Goal: Transaction & Acquisition: Purchase product/service

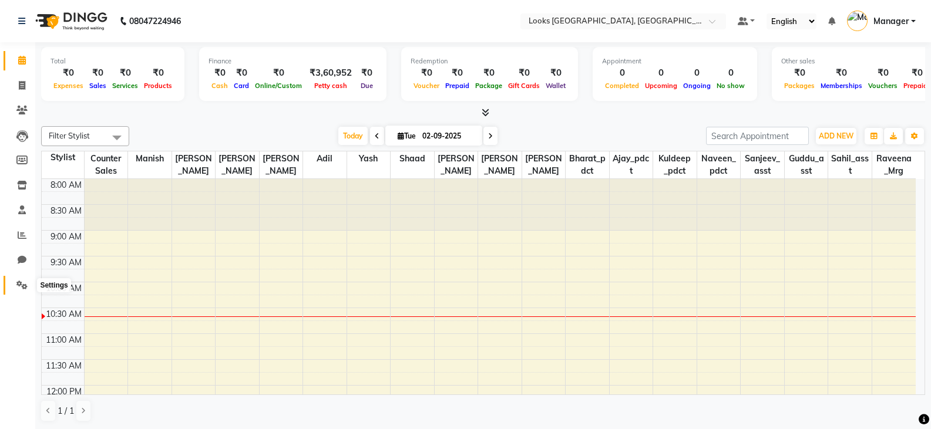
click at [21, 286] on icon at bounding box center [21, 285] width 11 height 9
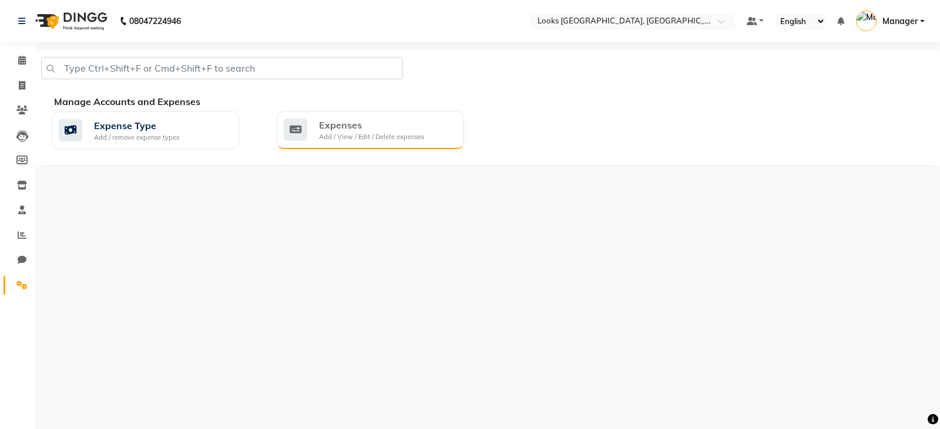
click at [425, 133] on div "Expenses Add / View / Edit / Delete expenses" at bounding box center [369, 130] width 170 height 24
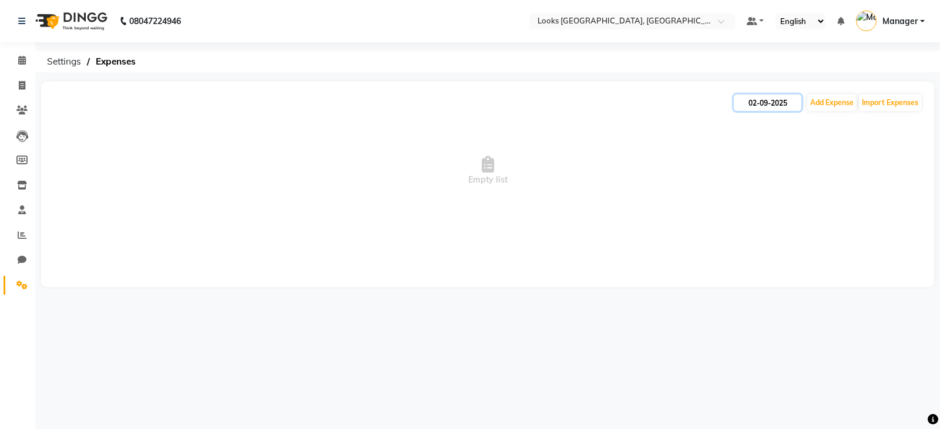
click at [749, 105] on input "02-09-2025" at bounding box center [768, 103] width 68 height 16
select select "9"
select select "2025"
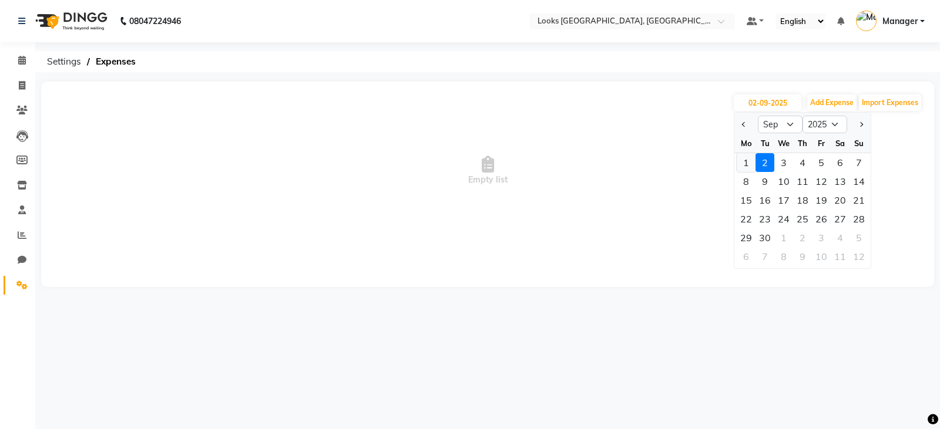
click at [746, 166] on div "1" at bounding box center [746, 162] width 19 height 19
type input "[DATE]"
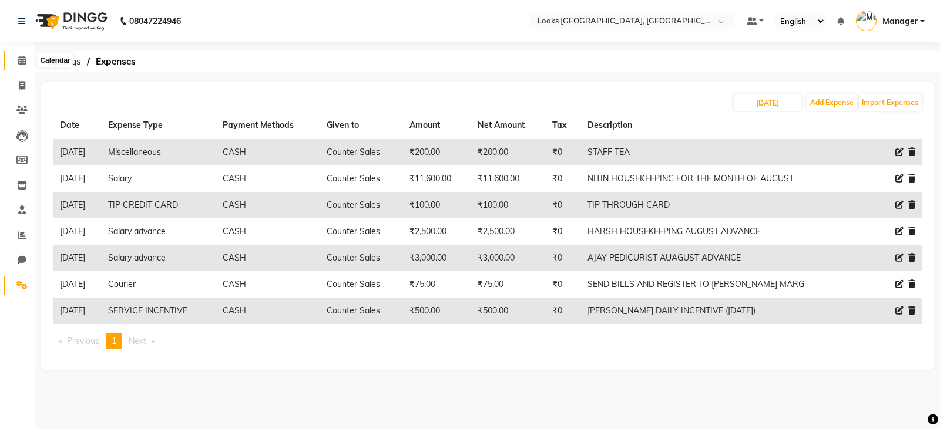
click at [22, 62] on icon at bounding box center [22, 60] width 8 height 9
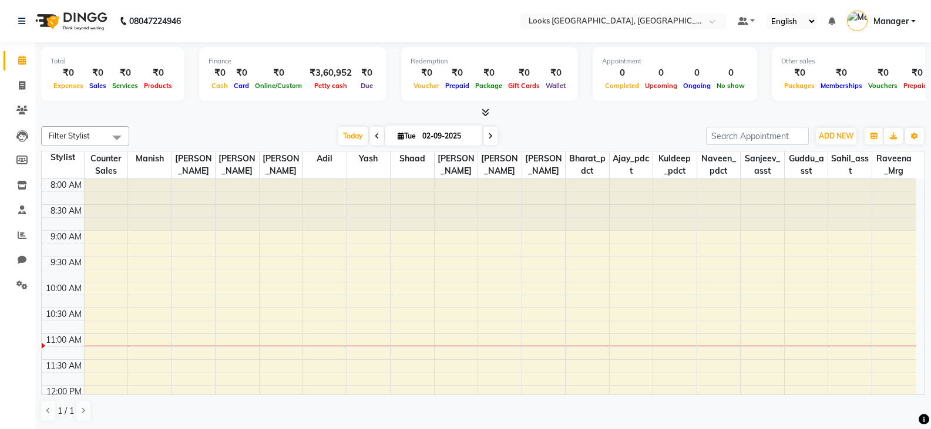
scroll to position [1, 0]
click at [21, 86] on icon at bounding box center [22, 84] width 6 height 9
select select "service"
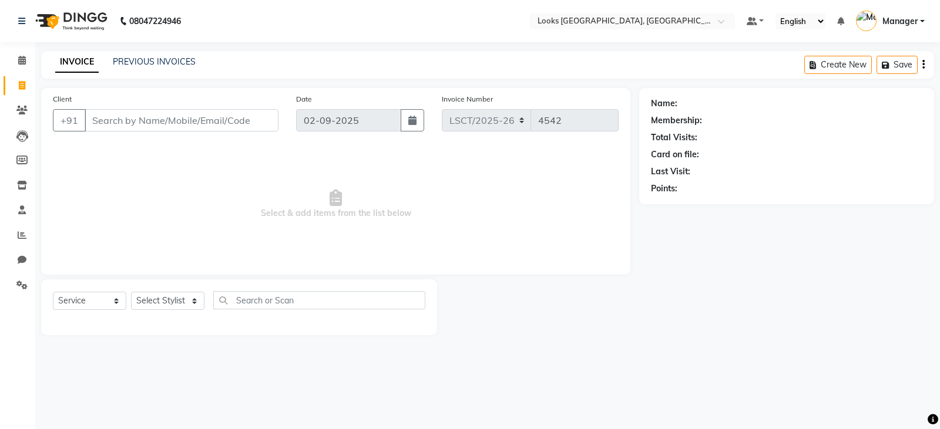
click at [113, 121] on input "Client" at bounding box center [182, 120] width 194 height 22
type input "1"
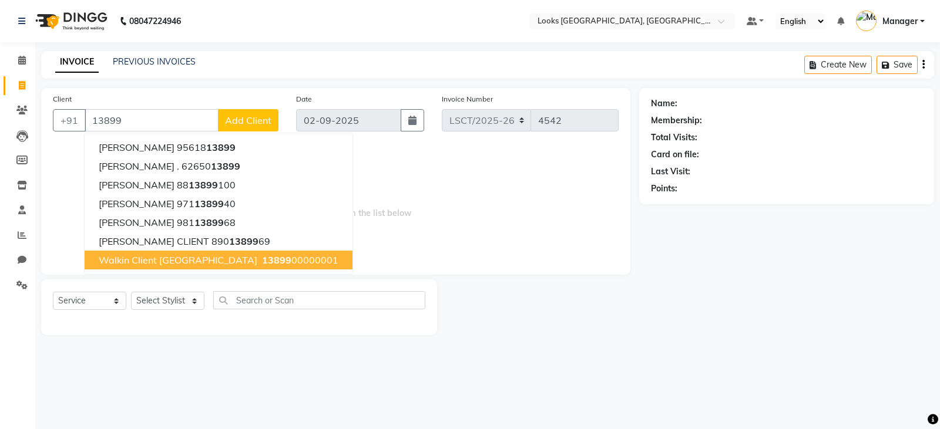
click at [159, 264] on span "Walkin Client [GEOGRAPHIC_DATA]" at bounding box center [178, 260] width 159 height 12
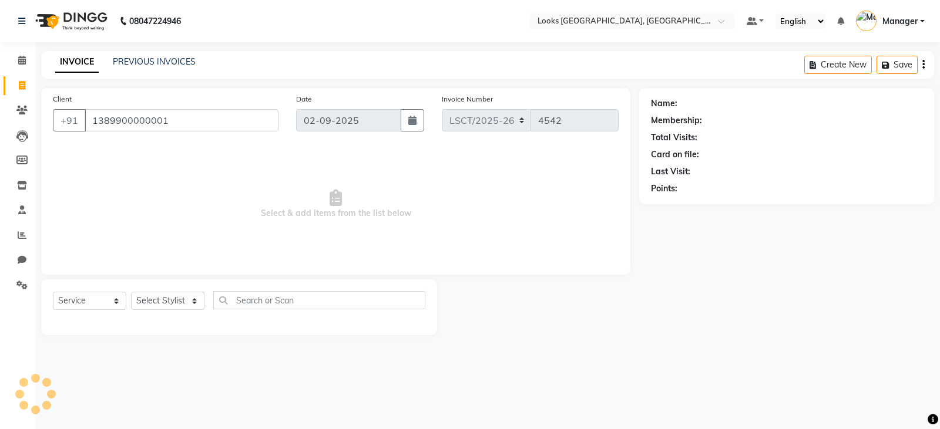
type input "1389900000001"
select select "1: Object"
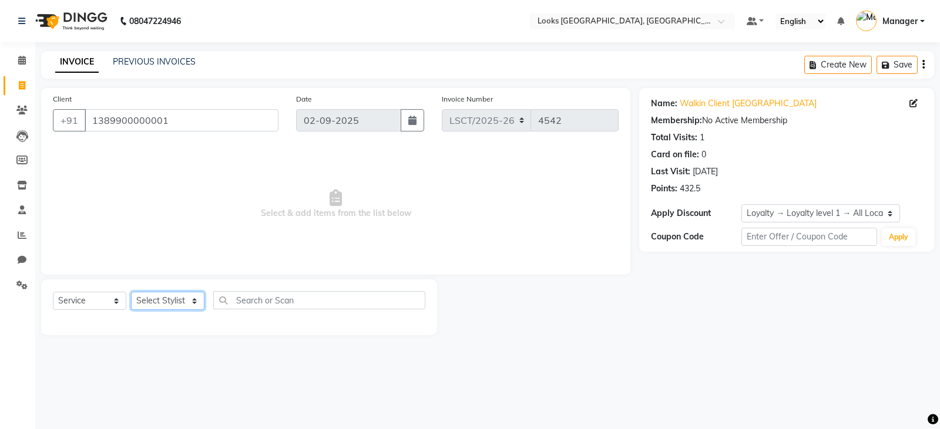
click at [177, 300] on select "Select Stylist [PERSON_NAME] Bharat_pdct Counter Sales [PERSON_NAME] guddu_asst…" at bounding box center [167, 301] width 73 height 18
select select "90413"
click at [131, 292] on select "Select Stylist [PERSON_NAME] Bharat_pdct Counter Sales [PERSON_NAME] guddu_asst…" at bounding box center [167, 301] width 73 height 18
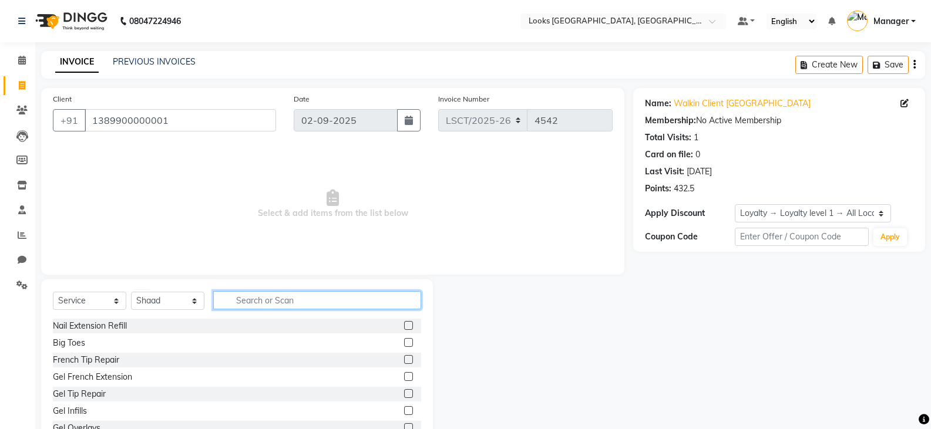
click at [355, 307] on input "text" at bounding box center [317, 300] width 208 height 18
type input "H"
type input "CUT"
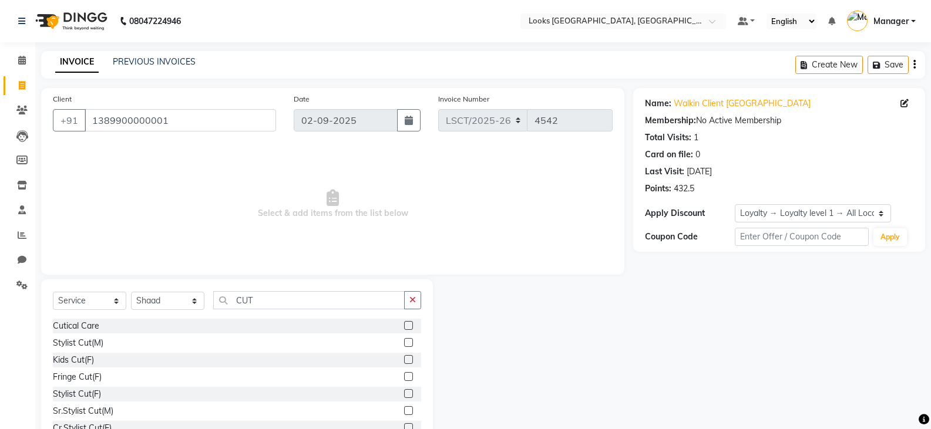
click at [144, 409] on div "Sr.Stylist Cut(M)" at bounding box center [237, 411] width 368 height 15
click at [97, 410] on div "Sr.Stylist Cut(M)" at bounding box center [83, 411] width 61 height 12
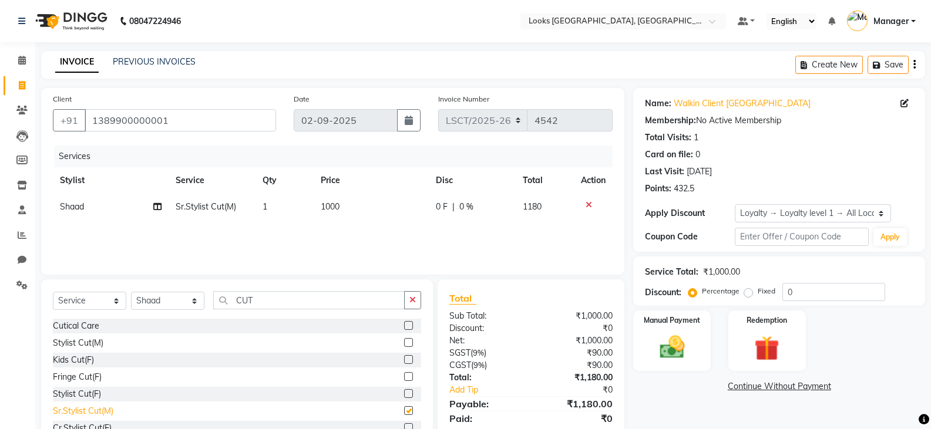
checkbox input "false"
click at [682, 357] on img at bounding box center [672, 348] width 42 height 30
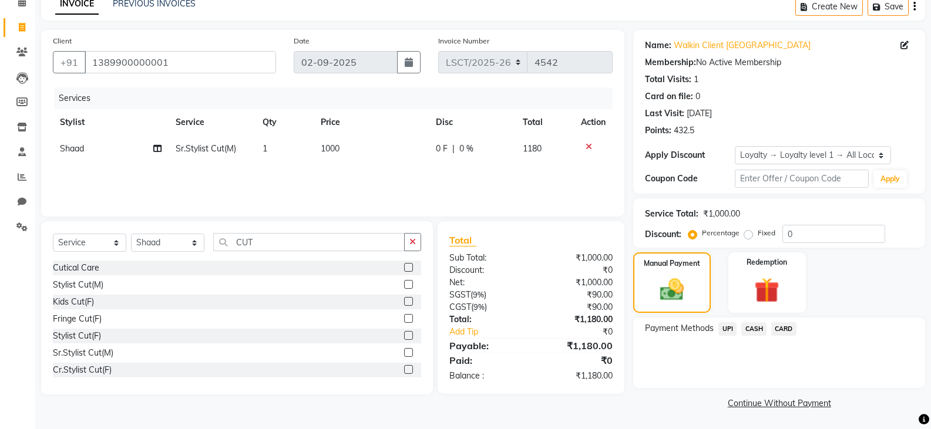
scroll to position [59, 0]
click at [730, 331] on span "UPI" at bounding box center [728, 329] width 18 height 14
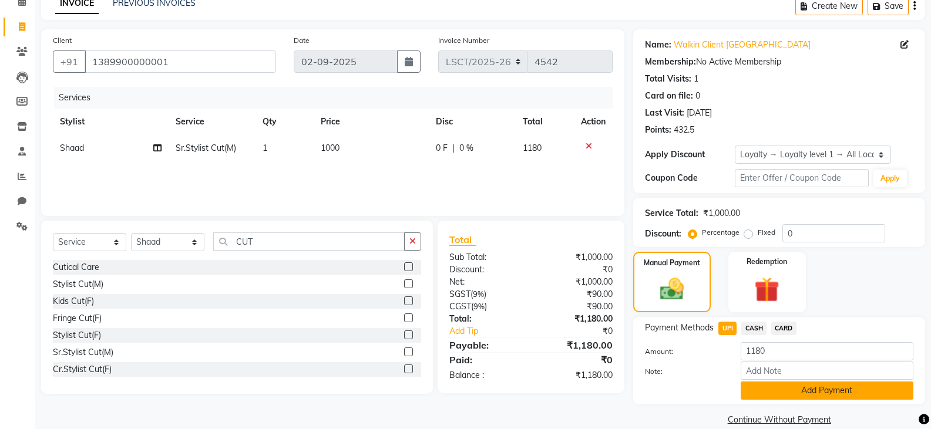
click at [793, 391] on button "Add Payment" at bounding box center [827, 391] width 173 height 18
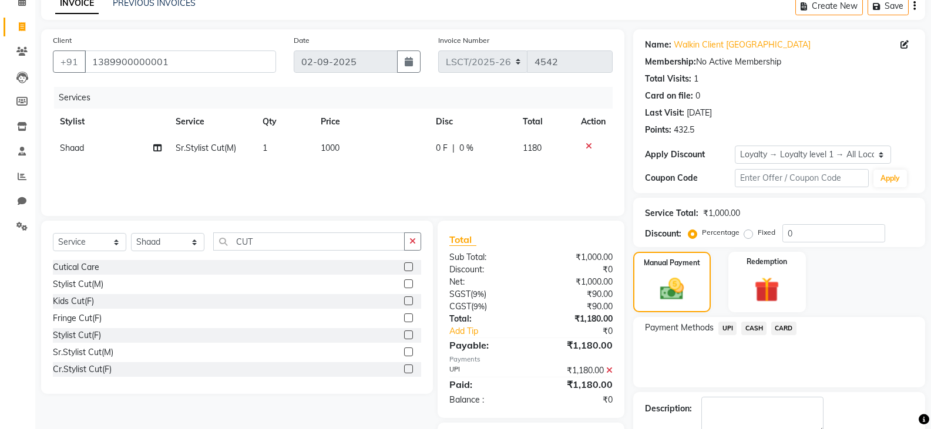
scroll to position [125, 0]
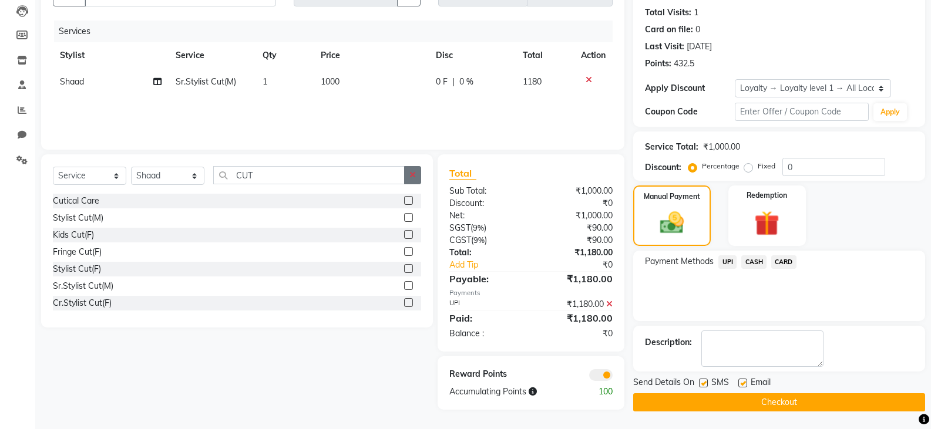
click at [413, 177] on icon "button" at bounding box center [413, 175] width 6 height 8
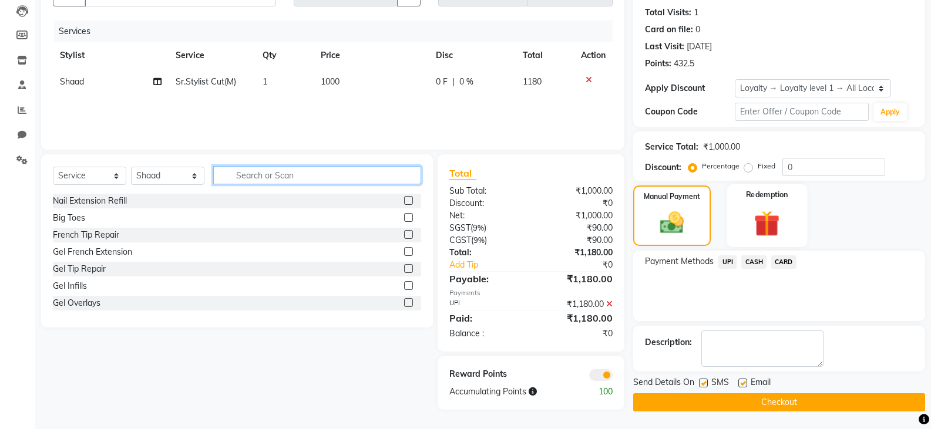
scroll to position [0, 0]
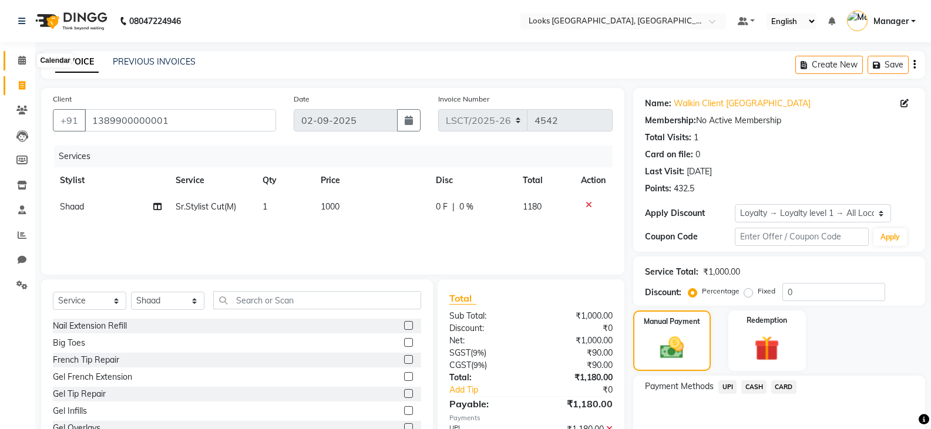
drag, startPoint x: 21, startPoint y: 61, endPoint x: 495, endPoint y: 31, distance: 475.6
click at [21, 61] on icon at bounding box center [22, 60] width 8 height 9
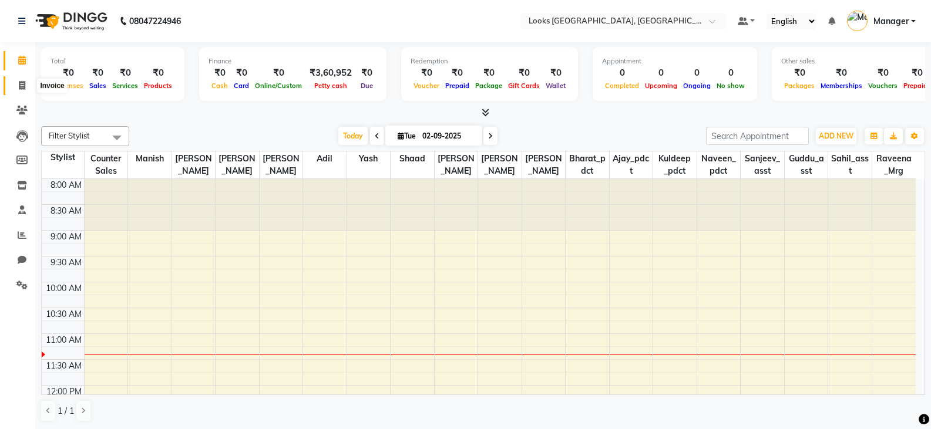
click at [14, 89] on span at bounding box center [22, 86] width 21 height 14
select select "service"
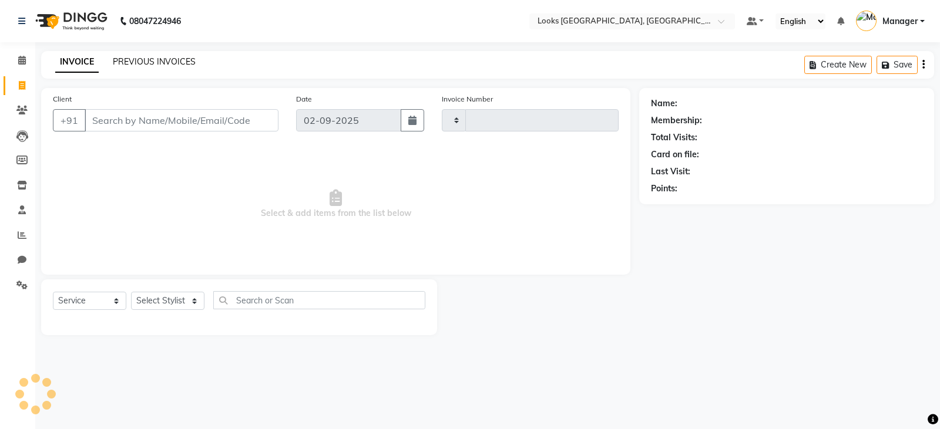
type input "4542"
select select "8942"
click at [130, 127] on input "Client" at bounding box center [182, 120] width 194 height 22
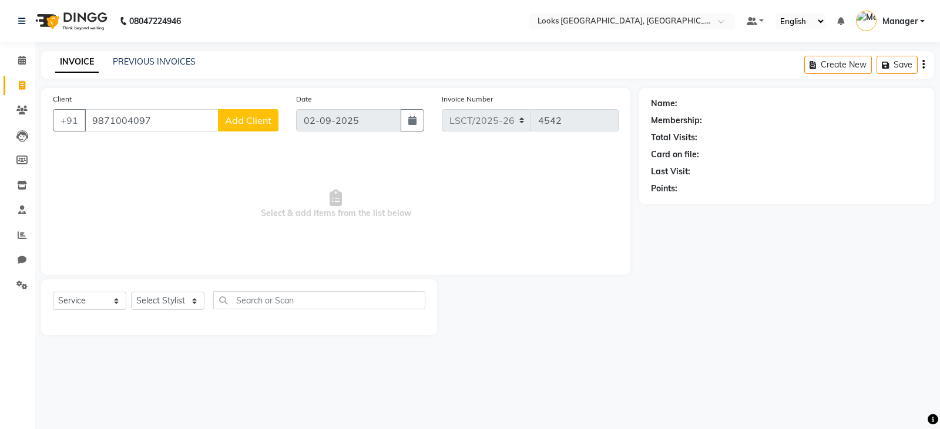
type input "9871004097"
click at [261, 120] on span "Add Client" at bounding box center [248, 121] width 46 height 12
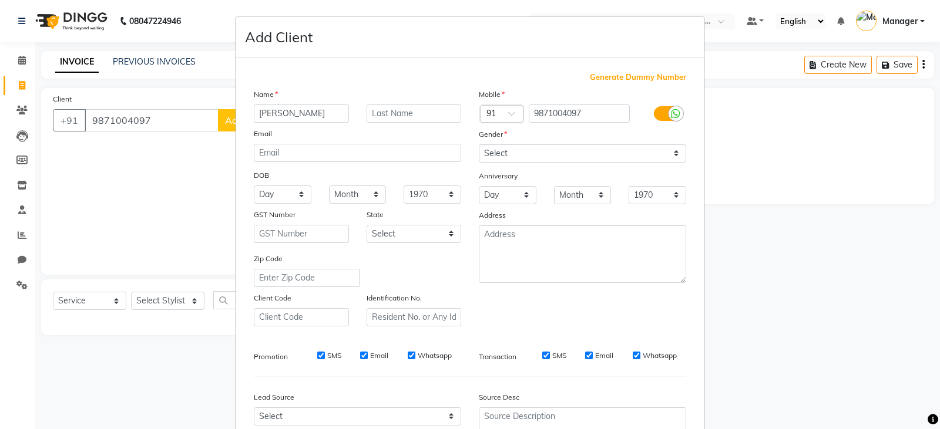
type input "[PERSON_NAME]"
click at [404, 110] on input "text" at bounding box center [414, 114] width 95 height 18
type input "[PERSON_NAME]"
click at [491, 152] on select "Select [DEMOGRAPHIC_DATA] [DEMOGRAPHIC_DATA] Other Prefer Not To Say" at bounding box center [582, 154] width 207 height 18
select select "[DEMOGRAPHIC_DATA]"
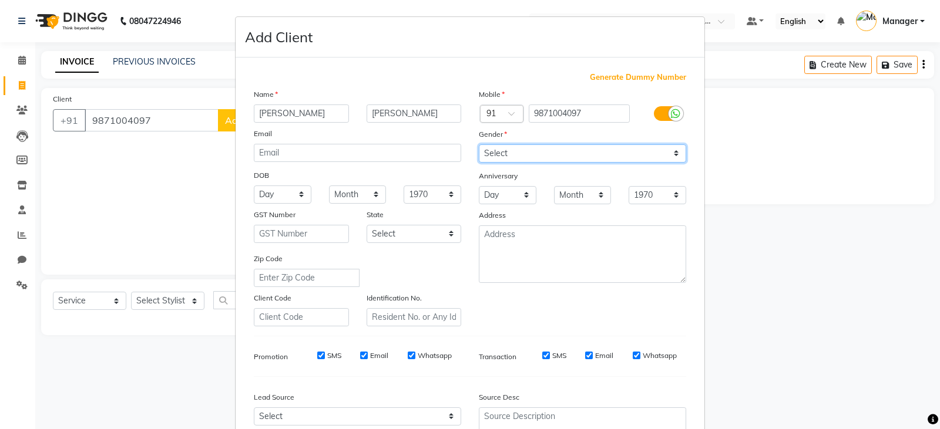
click at [479, 145] on select "Select [DEMOGRAPHIC_DATA] [DEMOGRAPHIC_DATA] Other Prefer Not To Say" at bounding box center [582, 154] width 207 height 18
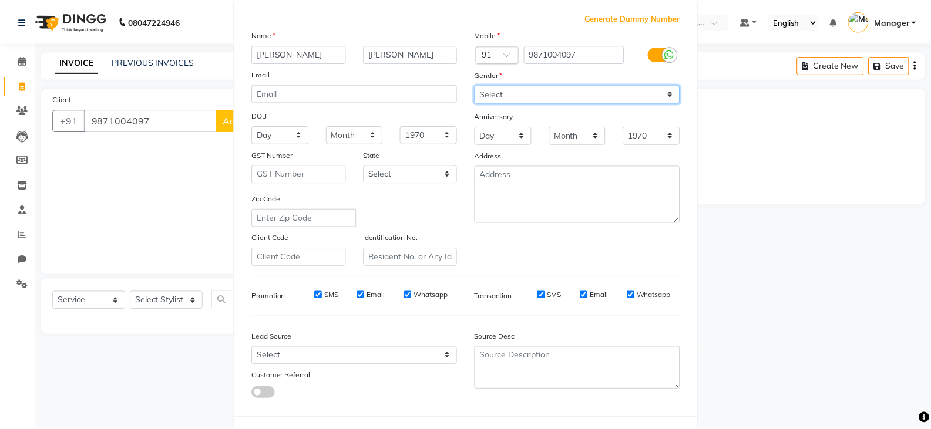
scroll to position [113, 0]
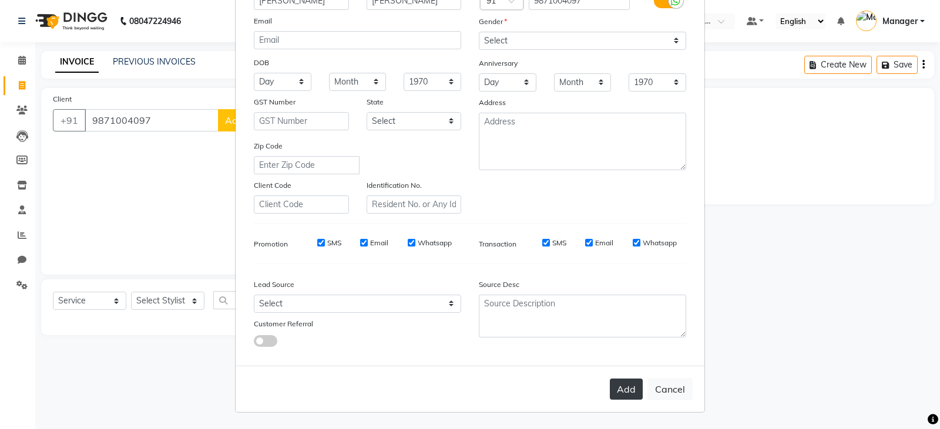
click at [625, 389] on button "Add" at bounding box center [626, 389] width 33 height 21
click at [164, 303] on ngb-modal-window "Add Client Generate Dummy Number Name [PERSON_NAME] Email DOB Day 01 02 03 04 0…" at bounding box center [470, 214] width 940 height 429
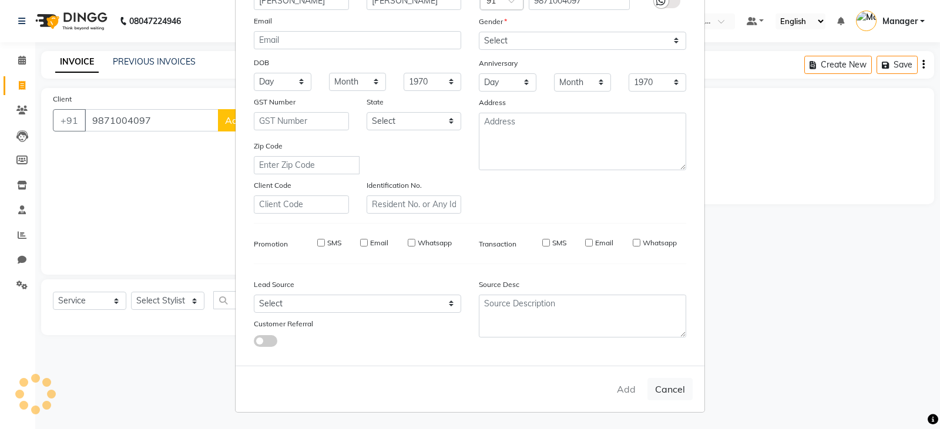
select select
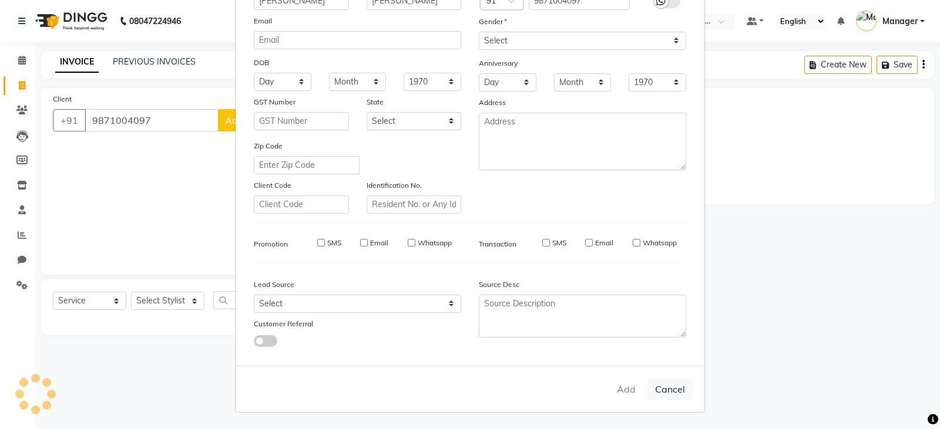
select select
checkbox input "false"
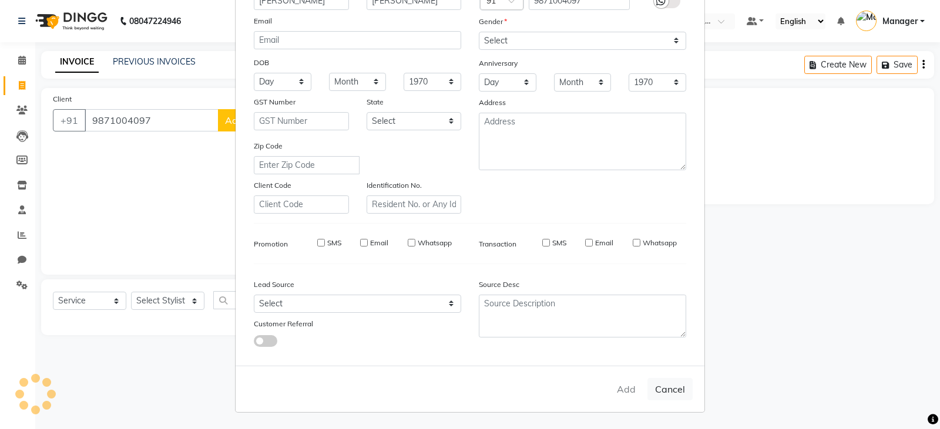
checkbox input "false"
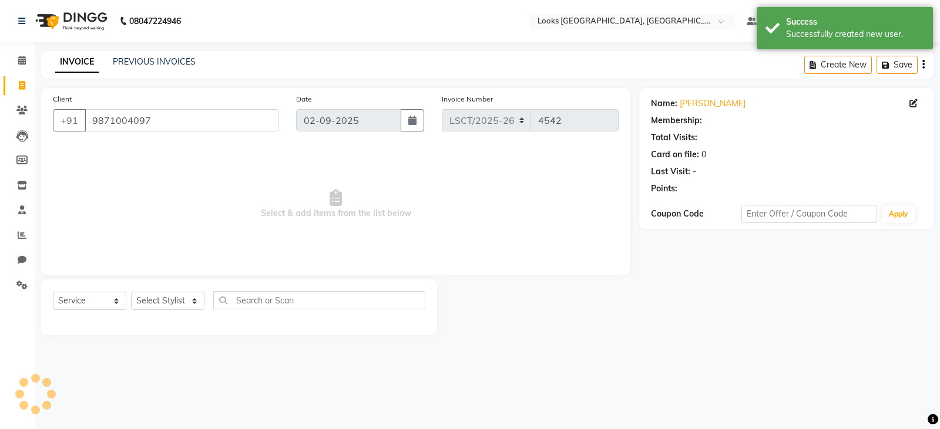
select select "1: Object"
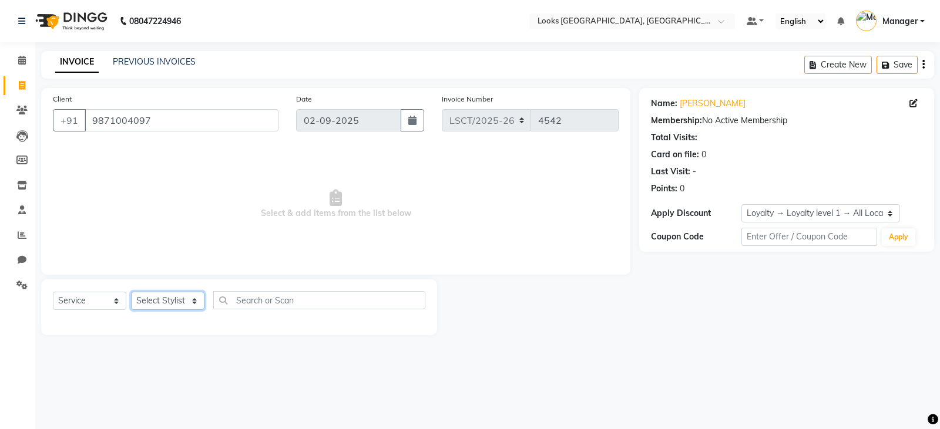
click at [174, 302] on select "Select Stylist [PERSON_NAME] Bharat_pdct Counter Sales [PERSON_NAME] guddu_asst…" at bounding box center [167, 301] width 73 height 18
select select "90422"
click at [131, 292] on select "Select Stylist [PERSON_NAME] Bharat_pdct Counter Sales [PERSON_NAME] guddu_asst…" at bounding box center [167, 301] width 73 height 18
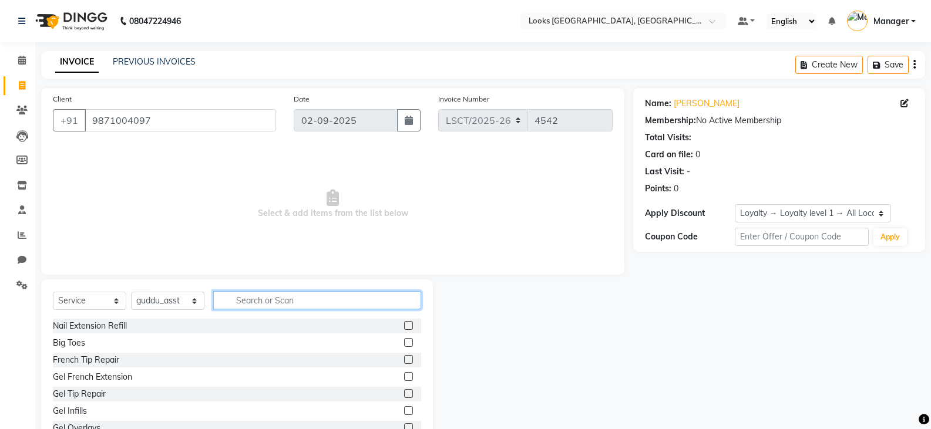
click at [316, 300] on input "text" at bounding box center [317, 300] width 208 height 18
type input "WASH"
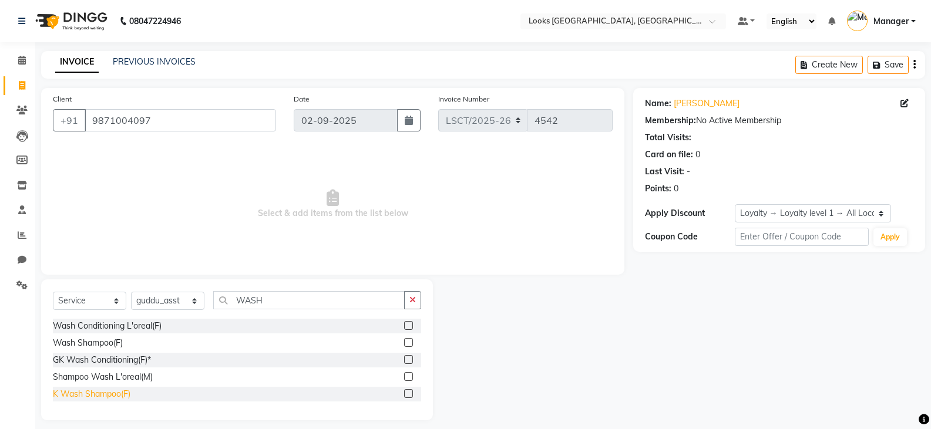
click at [123, 395] on div "K Wash Shampoo(F)" at bounding box center [92, 394] width 78 height 12
checkbox input "false"
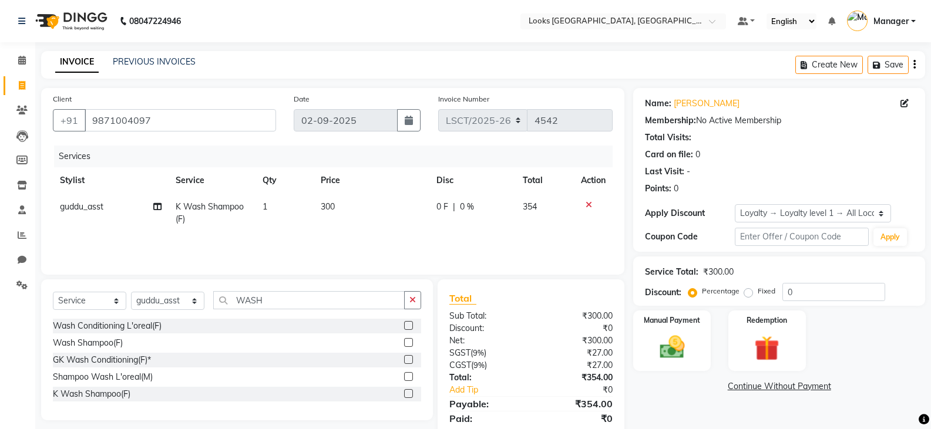
click at [322, 196] on td "300" at bounding box center [371, 213] width 115 height 39
select select "90422"
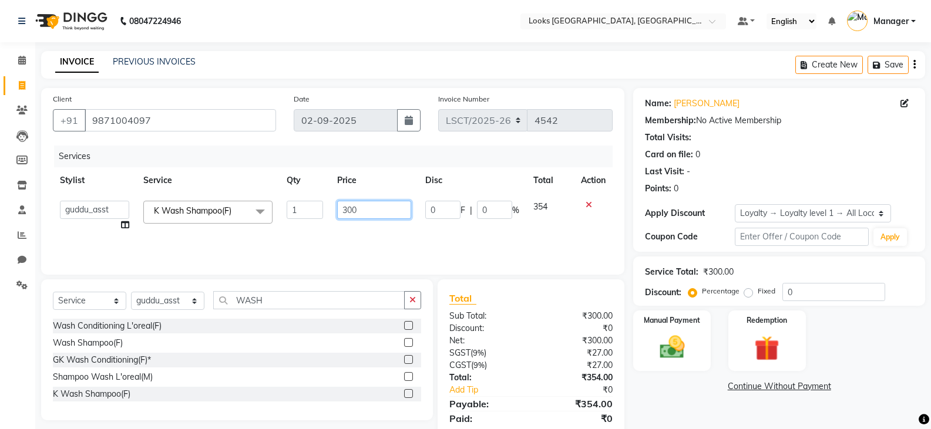
drag, startPoint x: 374, startPoint y: 213, endPoint x: 213, endPoint y: 234, distance: 162.4
click at [213, 234] on tr "[PERSON_NAME] Ajay_pdct Bharat_pdct Counter Sales [PERSON_NAME] guddu_asst [PER…" at bounding box center [333, 216] width 560 height 45
type input "600"
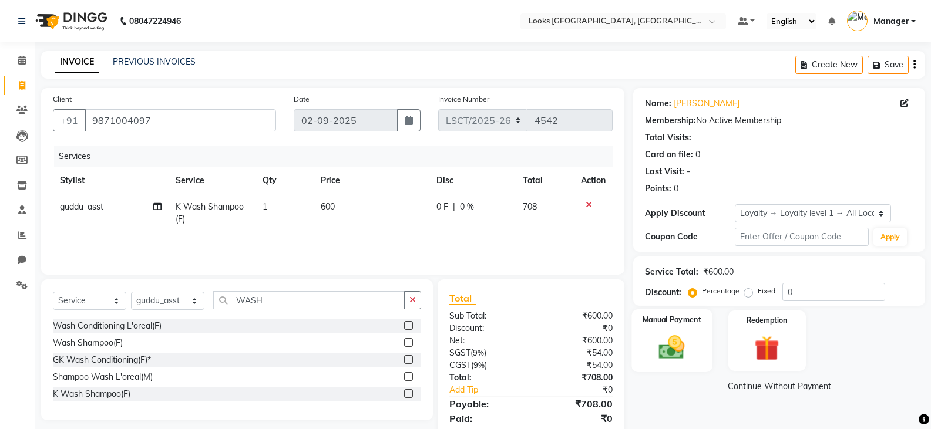
click at [667, 360] on img at bounding box center [672, 348] width 42 height 30
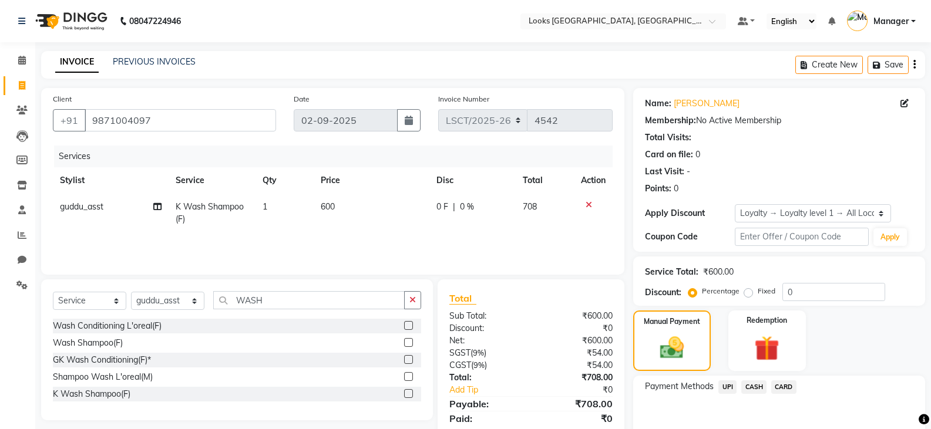
click at [750, 388] on span "CASH" at bounding box center [753, 388] width 25 height 14
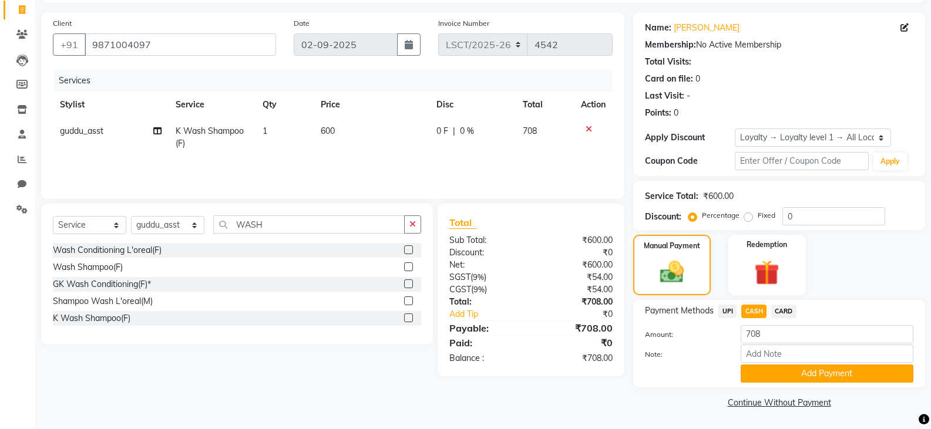
click at [757, 367] on button "Add Payment" at bounding box center [827, 374] width 173 height 18
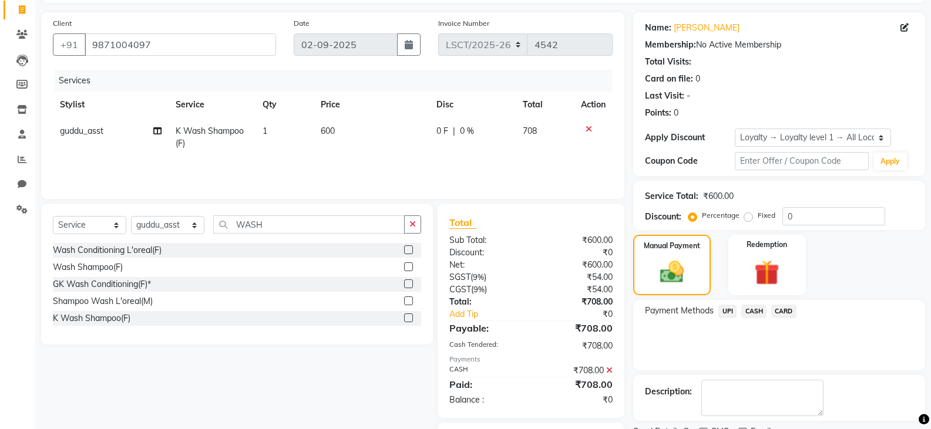
scroll to position [140, 0]
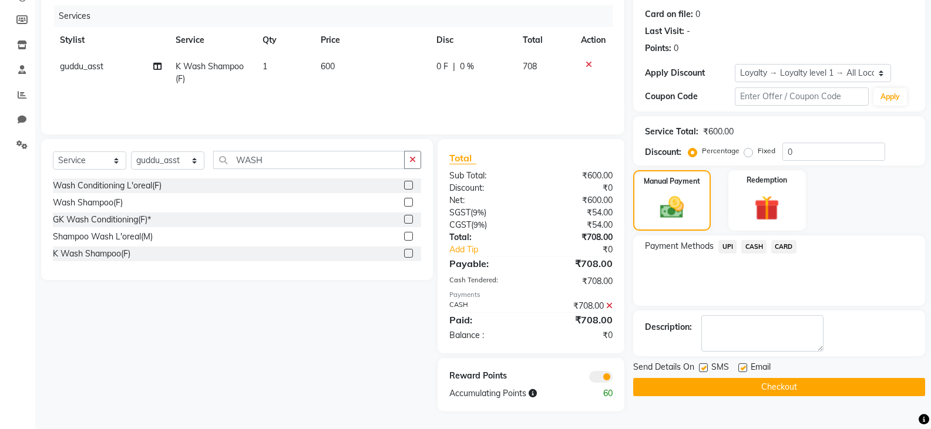
click at [682, 387] on button "Checkout" at bounding box center [779, 387] width 292 height 18
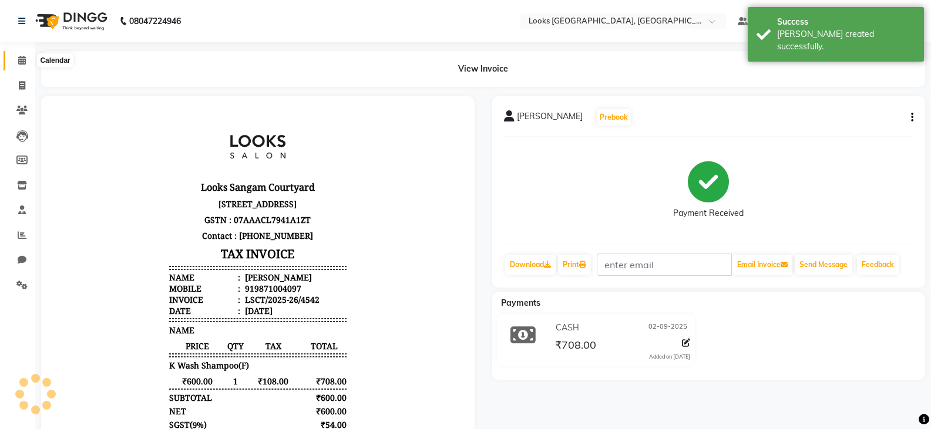
click at [22, 53] on link "Calendar" at bounding box center [18, 60] width 28 height 19
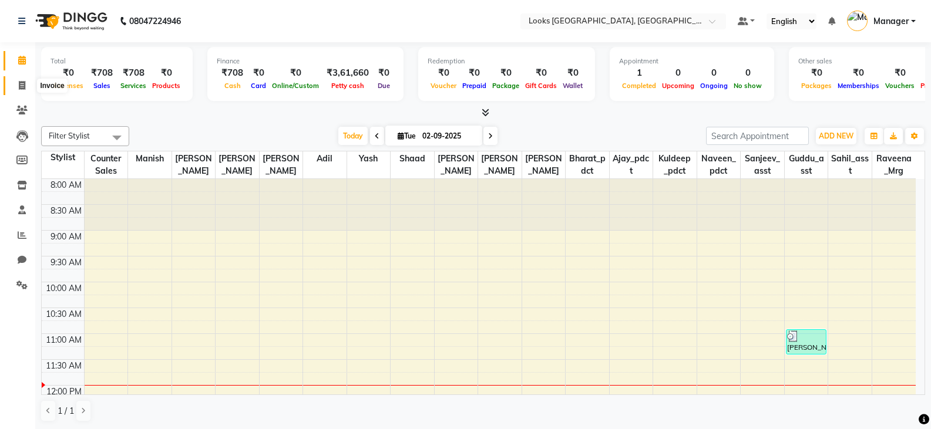
click at [15, 89] on span at bounding box center [22, 86] width 21 height 14
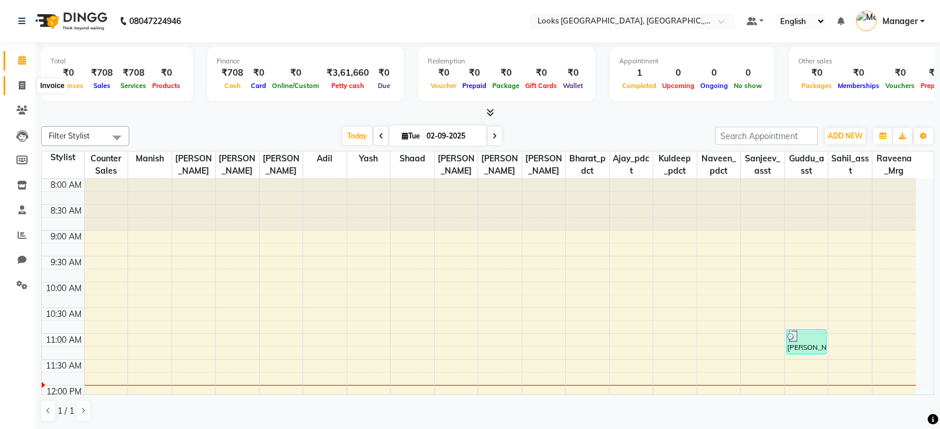
select select "service"
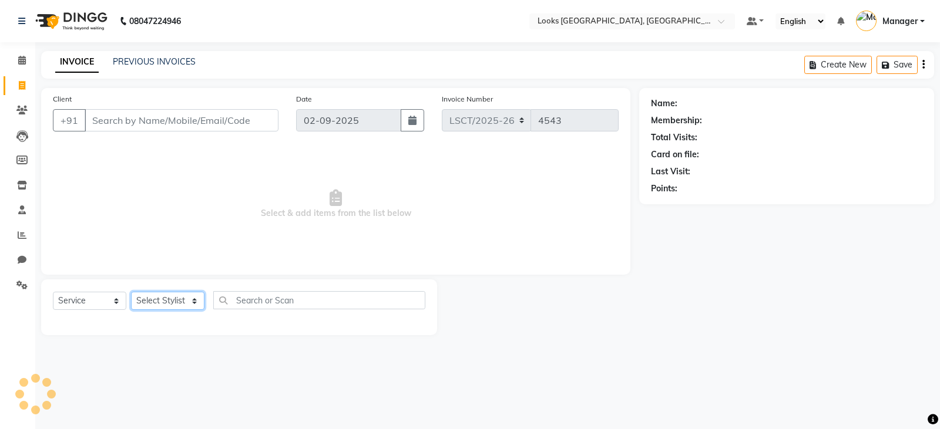
click at [147, 307] on select "Select Stylist" at bounding box center [167, 301] width 73 height 18
click at [149, 296] on select "Select Stylist" at bounding box center [167, 301] width 73 height 18
click at [149, 295] on select "Select Stylist [PERSON_NAME] Bharat_pdct Counter Sales [PERSON_NAME] guddu_asst…" at bounding box center [167, 301] width 73 height 18
click at [131, 292] on select "Select Stylist [PERSON_NAME] Bharat_pdct Counter Sales [PERSON_NAME] guddu_asst…" at bounding box center [167, 301] width 73 height 18
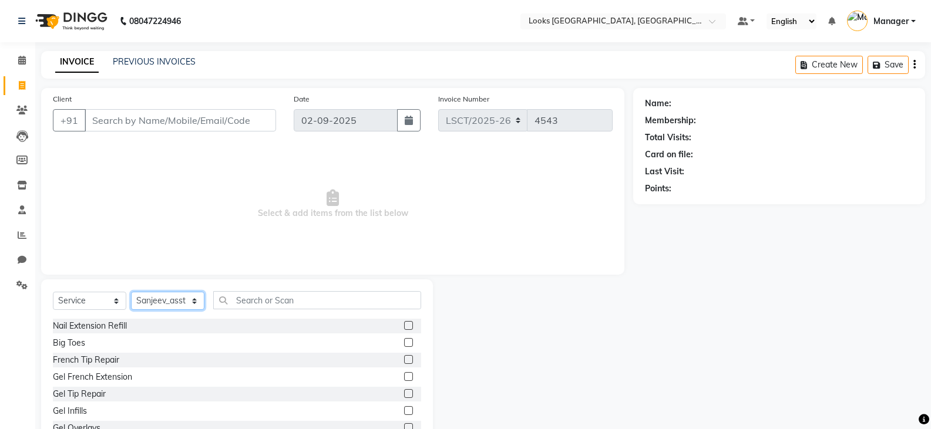
click at [155, 295] on select "Select Stylist [PERSON_NAME] Bharat_pdct Counter Sales [PERSON_NAME] guddu_asst…" at bounding box center [167, 301] width 73 height 18
select select "90413"
click at [131, 292] on select "Select Stylist [PERSON_NAME] Bharat_pdct Counter Sales [PERSON_NAME] guddu_asst…" at bounding box center [167, 301] width 73 height 18
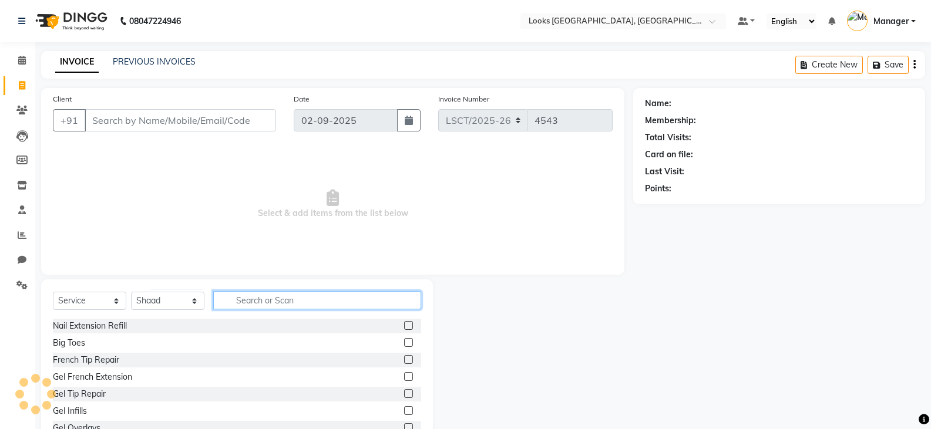
click at [256, 301] on input "text" at bounding box center [317, 300] width 208 height 18
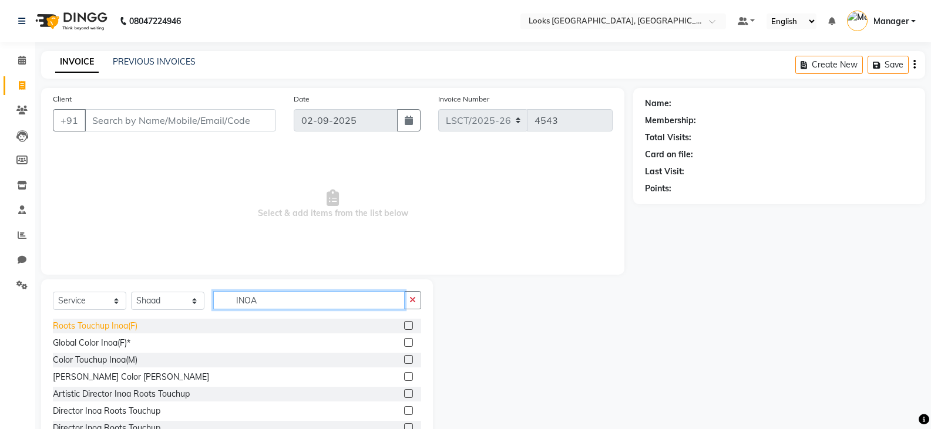
type input "INOA"
click at [88, 330] on div "Roots Touchup Inoa(F)" at bounding box center [95, 326] width 85 height 12
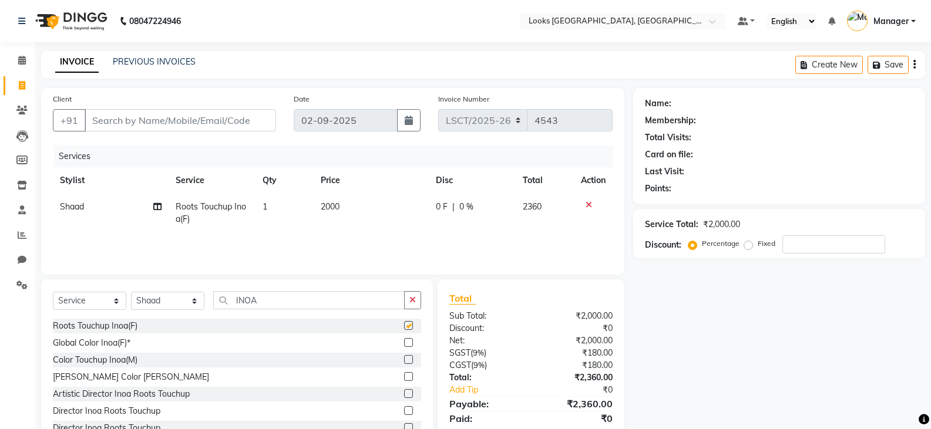
checkbox input "false"
click at [325, 205] on span "2000" at bounding box center [330, 207] width 19 height 11
select select "90413"
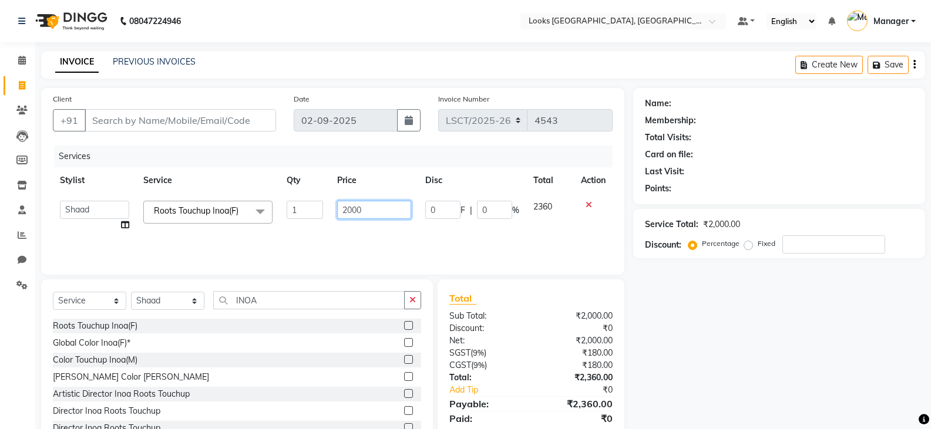
drag, startPoint x: 381, startPoint y: 208, endPoint x: 267, endPoint y: 211, distance: 114.6
click at [303, 219] on tr "[PERSON_NAME] Ajay_pdct Bharat_pdct Counter Sales [PERSON_NAME] guddu_asst [PER…" at bounding box center [333, 216] width 560 height 45
type input "1800"
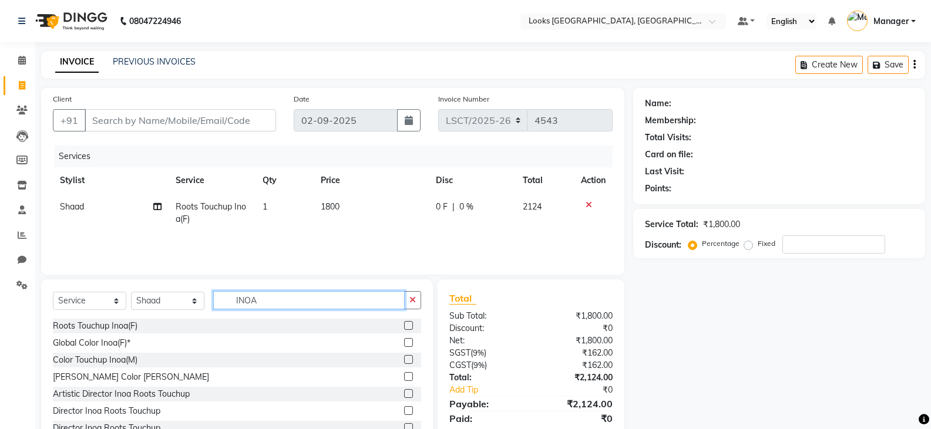
drag, startPoint x: 290, startPoint y: 303, endPoint x: 165, endPoint y: 311, distance: 125.4
click at [166, 311] on div "Select Service Product Membership Package Voucher Prepaid Gift Card Select Styl…" at bounding box center [237, 305] width 368 height 28
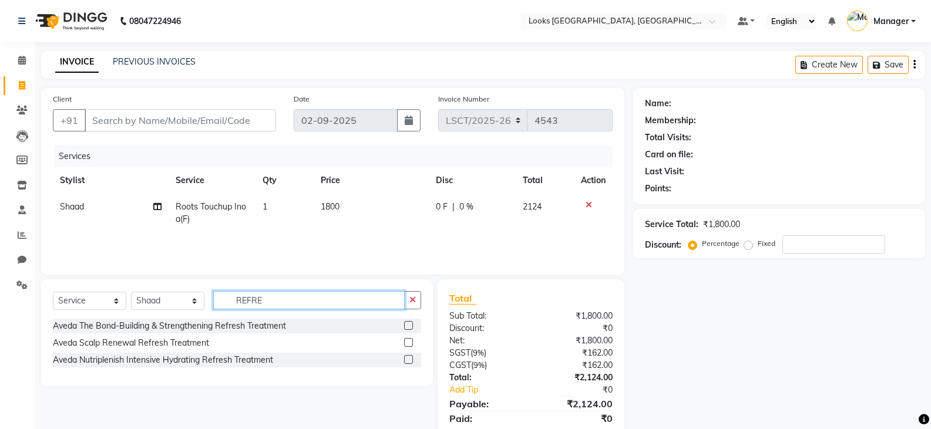
drag, startPoint x: 290, startPoint y: 301, endPoint x: 162, endPoint y: 311, distance: 127.9
click at [162, 311] on div "Select Service Product Membership Package Voucher Prepaid Gift Card Select Styl…" at bounding box center [237, 305] width 368 height 28
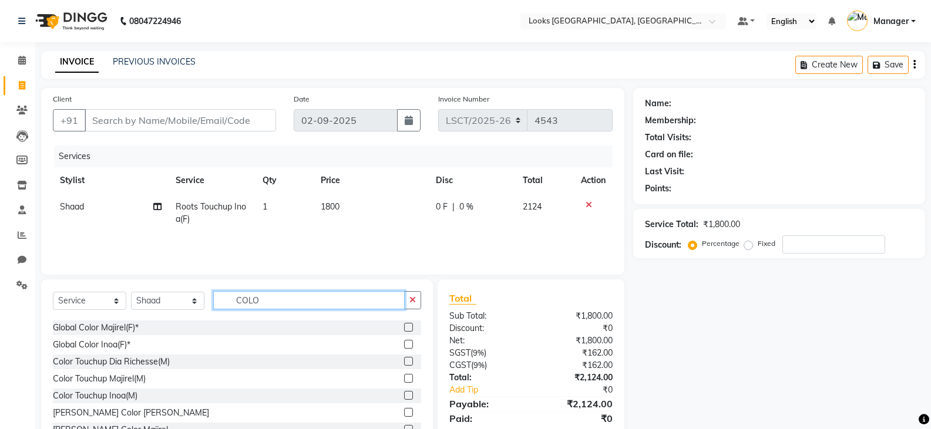
scroll to position [59, 0]
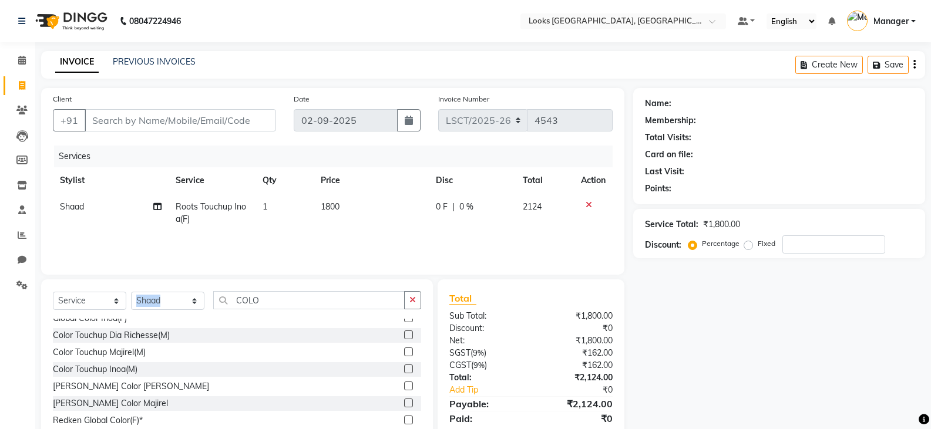
drag, startPoint x: 291, startPoint y: 313, endPoint x: 184, endPoint y: 303, distance: 107.4
click at [184, 303] on div "Select Service Product Membership Package Voucher Prepaid Gift Card Select Styl…" at bounding box center [237, 305] width 368 height 28
drag, startPoint x: 276, startPoint y: 300, endPoint x: 146, endPoint y: 300, distance: 129.8
click at [146, 300] on div "Select Service Product Membership Package Voucher Prepaid Gift Card Select Styl…" at bounding box center [237, 305] width 368 height 28
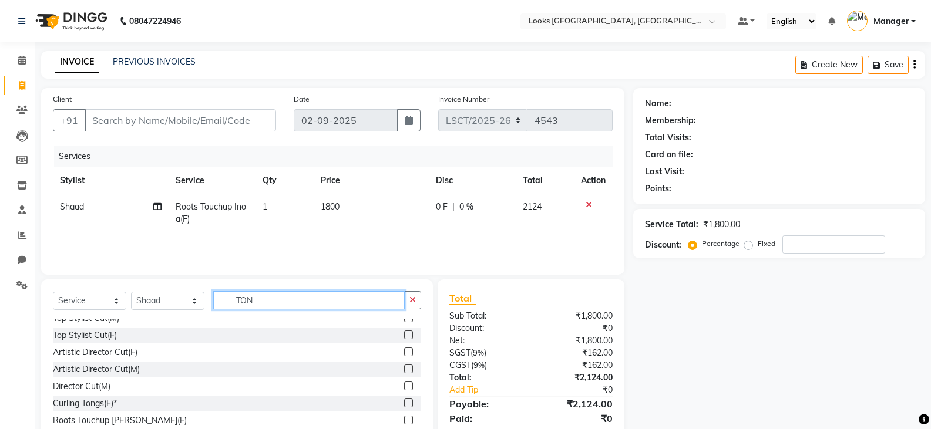
scroll to position [0, 0]
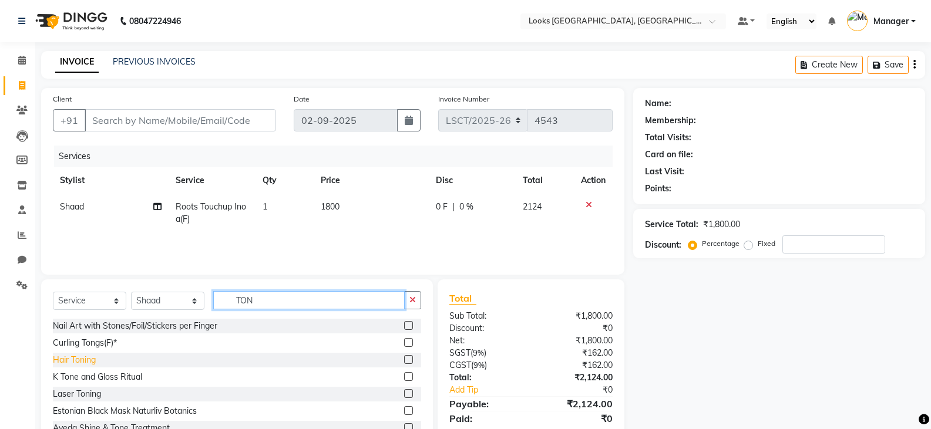
type input "TON"
click at [92, 360] on div "Hair Toning" at bounding box center [74, 360] width 43 height 12
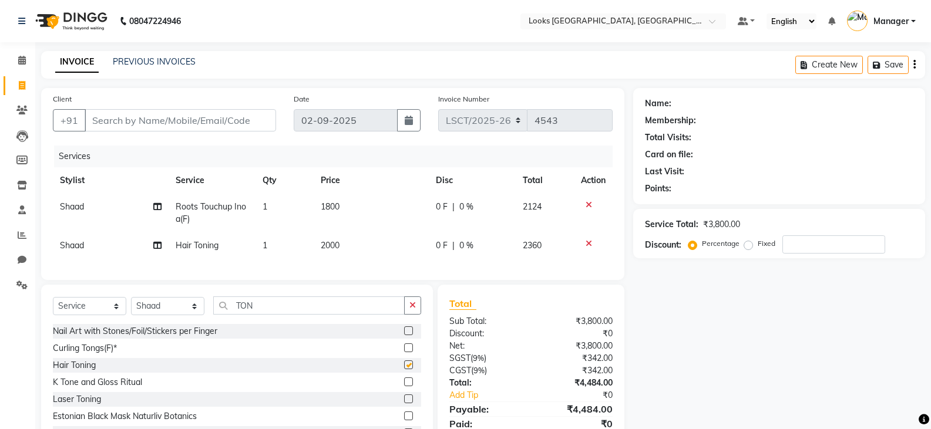
checkbox input "false"
drag, startPoint x: 321, startPoint y: 247, endPoint x: 332, endPoint y: 246, distance: 10.7
click at [323, 247] on span "2000" at bounding box center [330, 245] width 19 height 11
select select "90413"
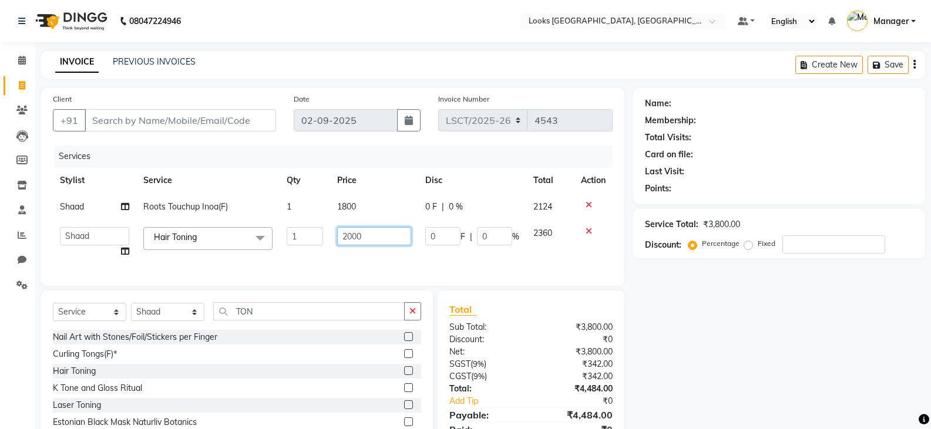
drag, startPoint x: 392, startPoint y: 240, endPoint x: 169, endPoint y: 237, distance: 223.9
click at [169, 237] on tr "[PERSON_NAME] Ajay_pdct Bharat_pdct Counter Sales [PERSON_NAME] guddu_asst [PER…" at bounding box center [333, 242] width 560 height 45
type input "3000"
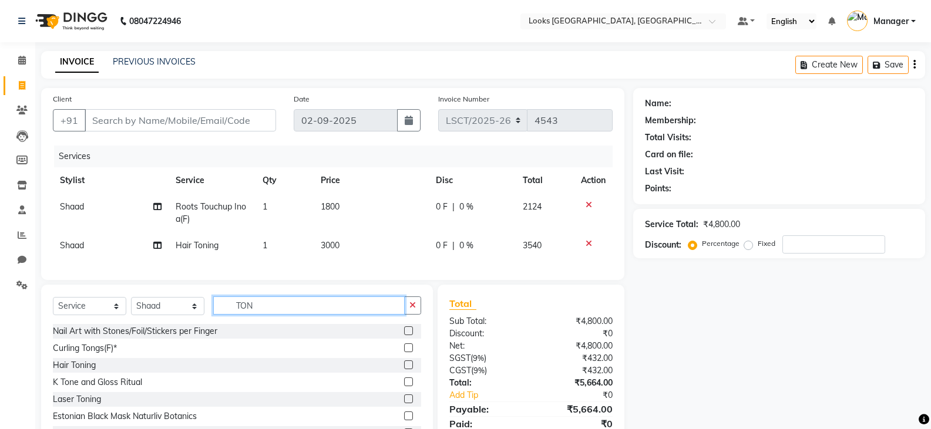
drag, startPoint x: 278, startPoint y: 317, endPoint x: 162, endPoint y: 323, distance: 115.9
click at [162, 323] on div "Select Service Product Membership Package Voucher Prepaid Gift Card Select Styl…" at bounding box center [237, 311] width 368 height 28
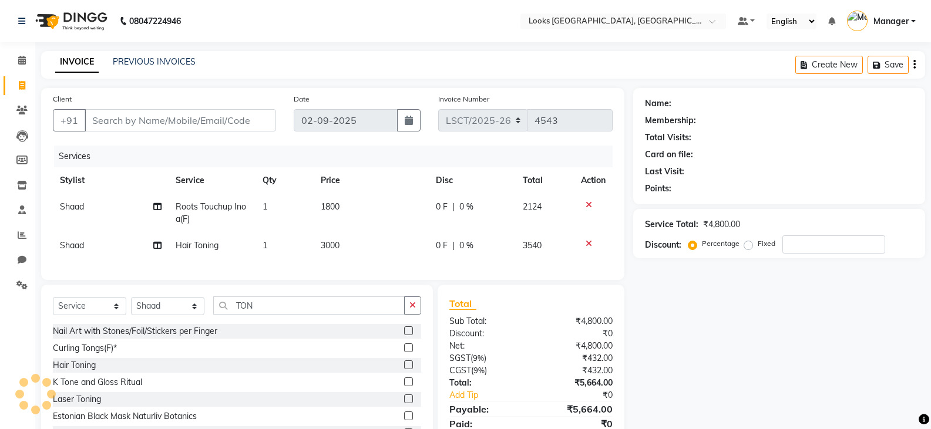
click at [78, 250] on span "Shaad" at bounding box center [72, 245] width 24 height 11
select select "90413"
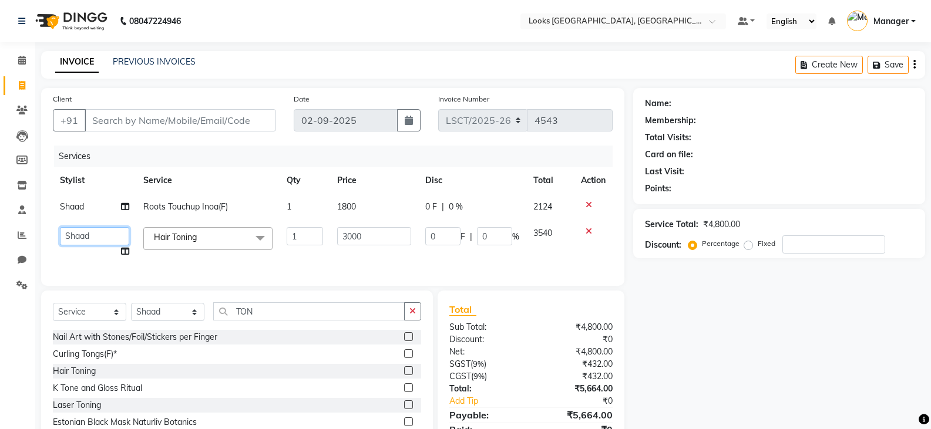
click at [76, 234] on select "[PERSON_NAME] Bharat_pdct Counter Sales [PERSON_NAME] guddu_asst [PERSON_NAME] …" at bounding box center [94, 236] width 69 height 18
select select "90409"
click at [173, 321] on select "Select Stylist [PERSON_NAME] Bharat_pdct Counter Sales [PERSON_NAME] guddu_asst…" at bounding box center [167, 312] width 73 height 18
select select "90417"
click at [131, 312] on select "Select Stylist [PERSON_NAME] Bharat_pdct Counter Sales [PERSON_NAME] guddu_asst…" at bounding box center [167, 312] width 73 height 18
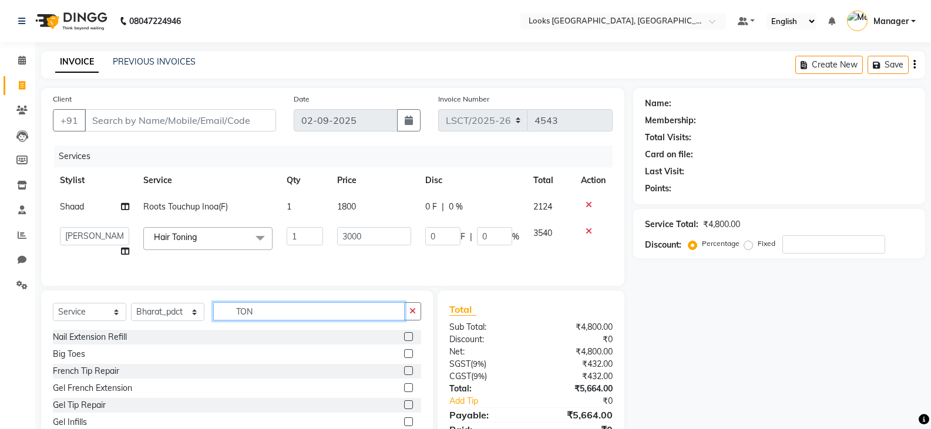
drag, startPoint x: 288, startPoint y: 318, endPoint x: 214, endPoint y: 328, distance: 75.4
click at [214, 321] on input "TON" at bounding box center [309, 312] width 192 height 18
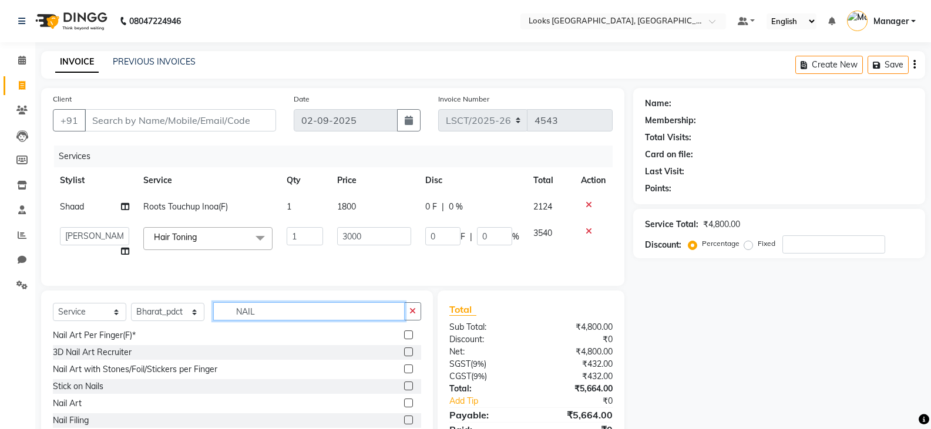
scroll to position [61, 0]
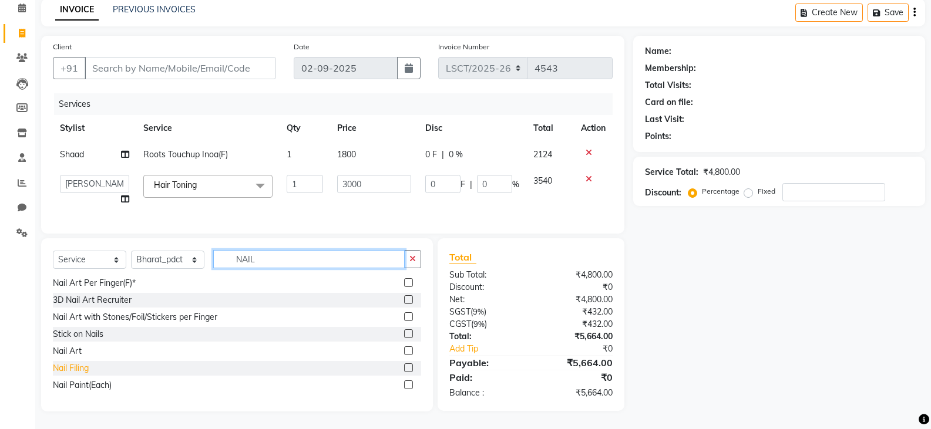
type input "NAIL"
click at [86, 370] on div "Nail Filing" at bounding box center [71, 369] width 36 height 12
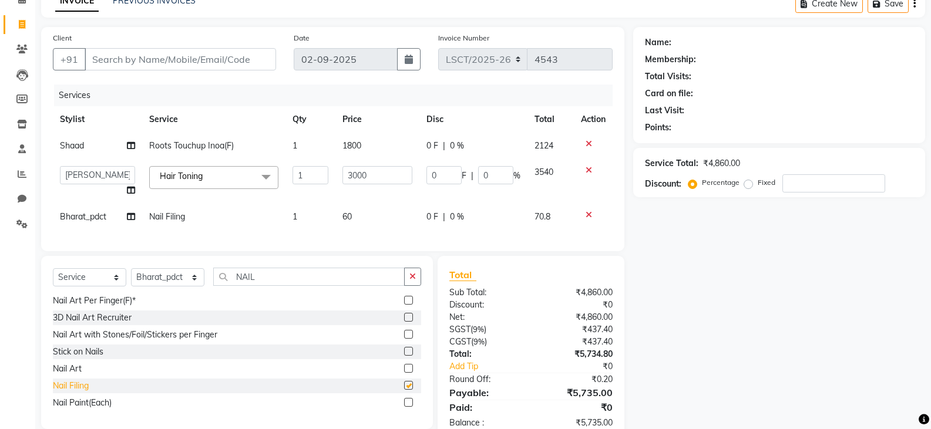
checkbox input "false"
click at [347, 220] on span "60" at bounding box center [347, 217] width 9 height 11
select select "90417"
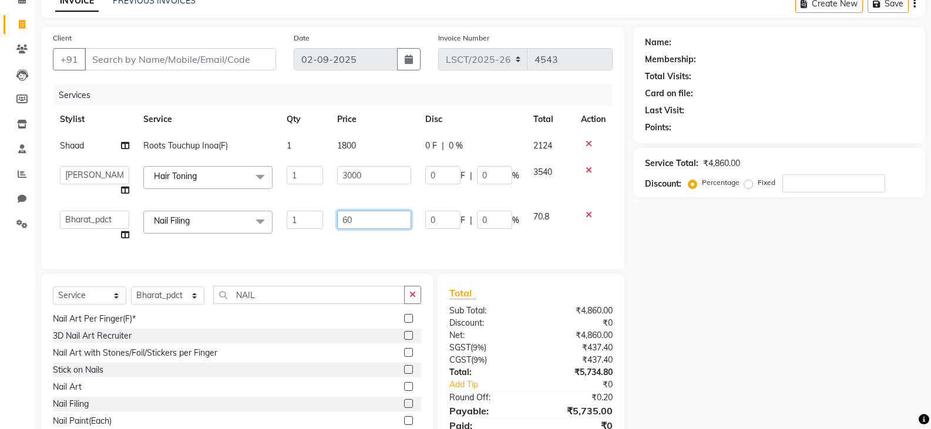
drag, startPoint x: 351, startPoint y: 217, endPoint x: 303, endPoint y: 224, distance: 49.3
click at [303, 224] on tr "[PERSON_NAME] Ajay_pdct Bharat_pdct Counter Sales [PERSON_NAME] guddu_asst [PER…" at bounding box center [333, 226] width 560 height 45
type input "200"
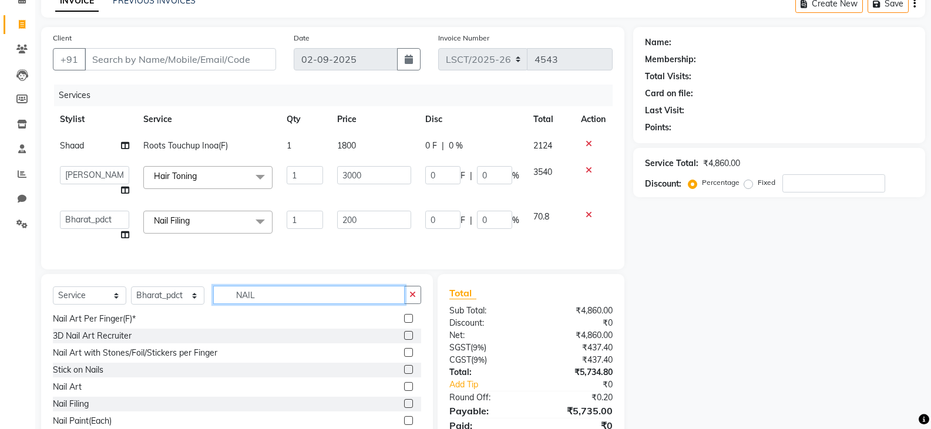
click at [277, 310] on div "Select Service Product Membership Package Voucher Prepaid Gift Card Select Styl…" at bounding box center [237, 360] width 392 height 173
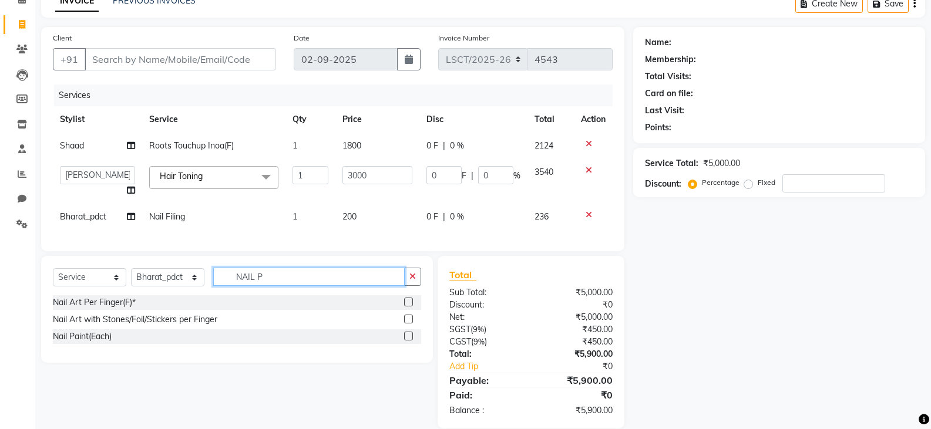
scroll to position [0, 0]
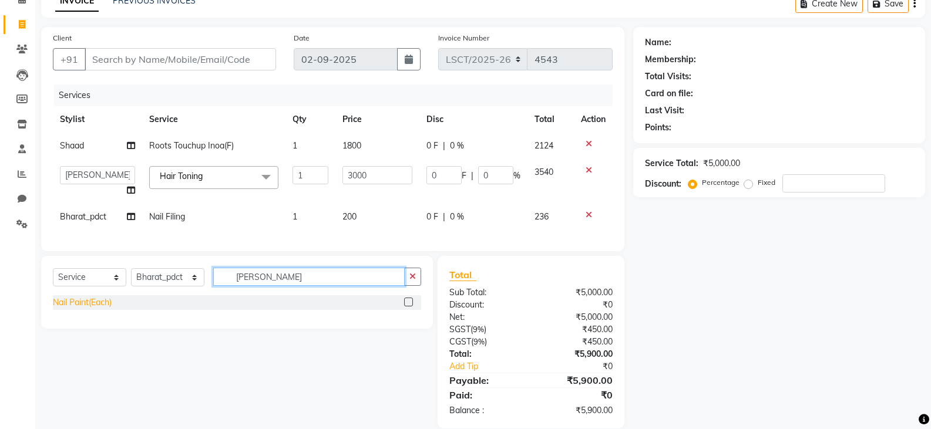
type input "[PERSON_NAME]"
click at [95, 308] on div "Nail Paint(Each)" at bounding box center [82, 303] width 59 height 12
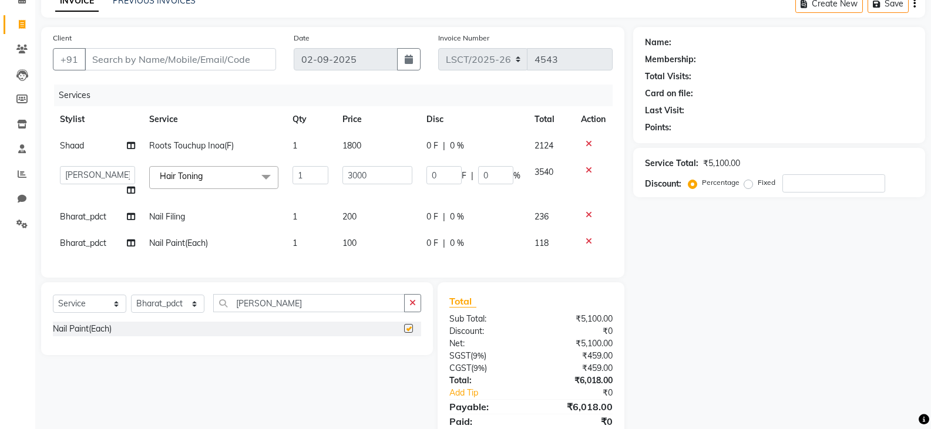
checkbox input "false"
click at [353, 247] on span "100" at bounding box center [350, 243] width 14 height 11
select select "90417"
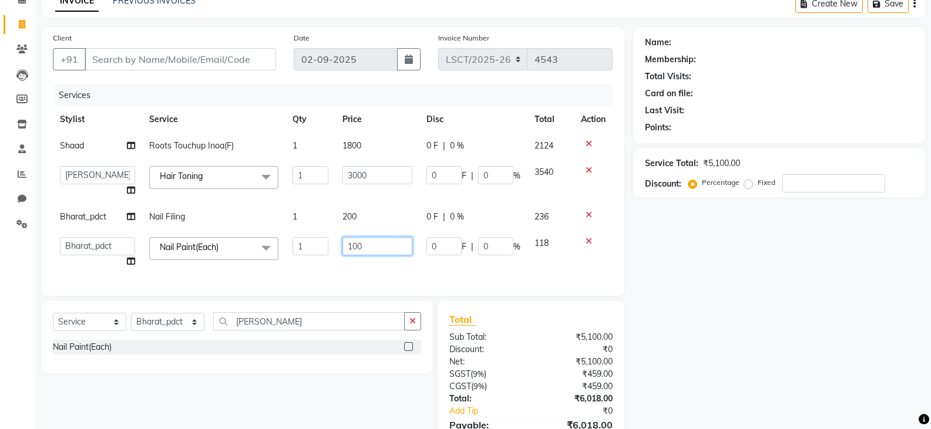
click at [354, 247] on input "100" at bounding box center [378, 246] width 70 height 18
type input "200"
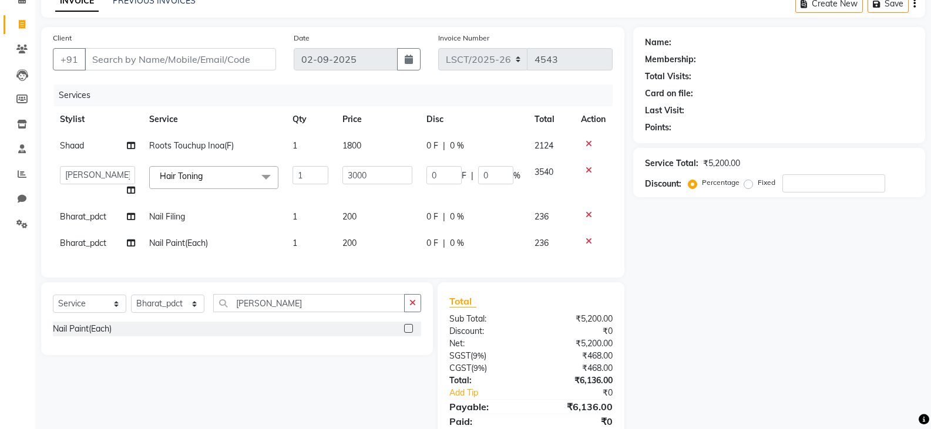
click at [684, 271] on div "Name: Membership: Total Visits: Card on file: Last Visit: Points: Service Total…" at bounding box center [783, 241] width 301 height 428
click at [759, 345] on div "Name: Membership: Total Visits: Card on file: Last Visit: Points: Service Total…" at bounding box center [783, 241] width 301 height 428
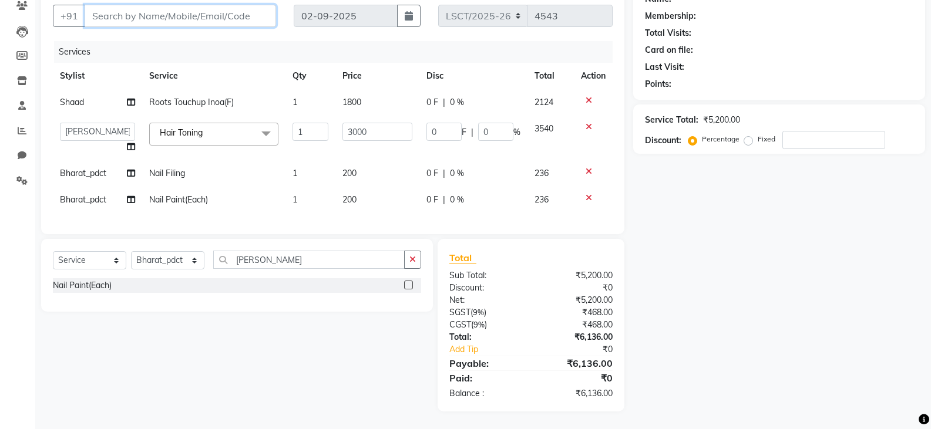
click at [192, 5] on input "Client" at bounding box center [181, 16] width 192 height 22
click at [78, 264] on select "Select Service Product Membership Package Voucher Prepaid Gift Card" at bounding box center [89, 260] width 73 height 18
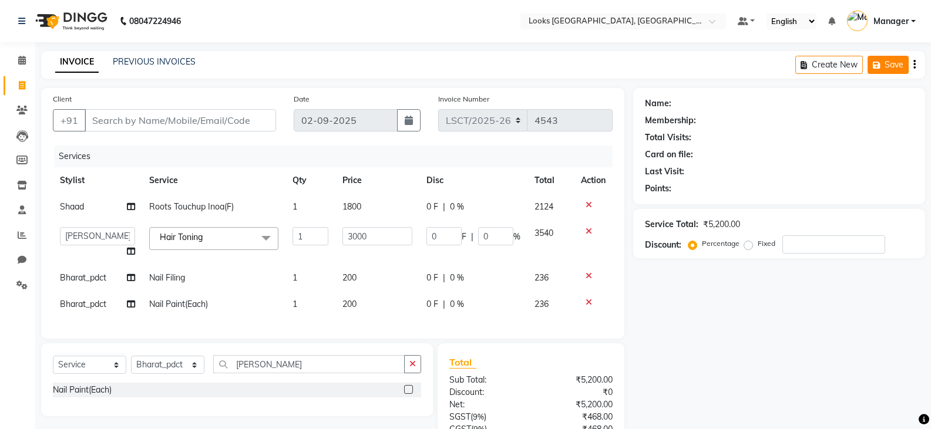
click at [883, 64] on icon "button" at bounding box center [879, 65] width 12 height 8
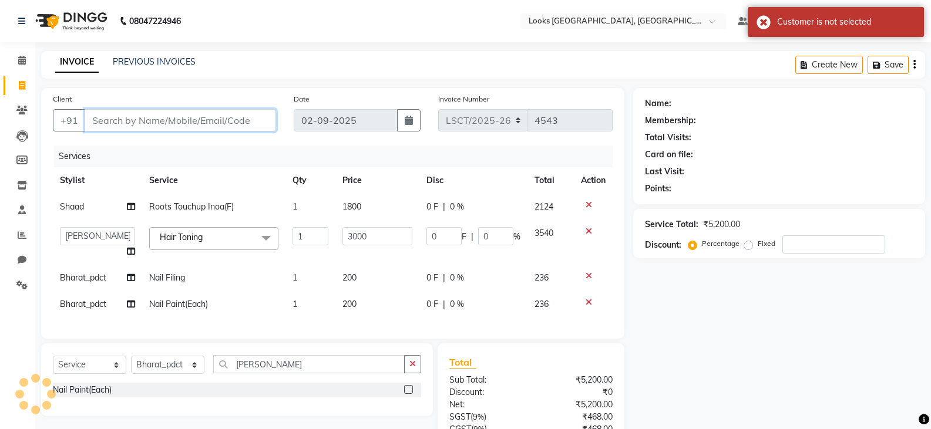
click at [229, 120] on input "Client" at bounding box center [181, 120] width 192 height 22
type input "1"
type input "0"
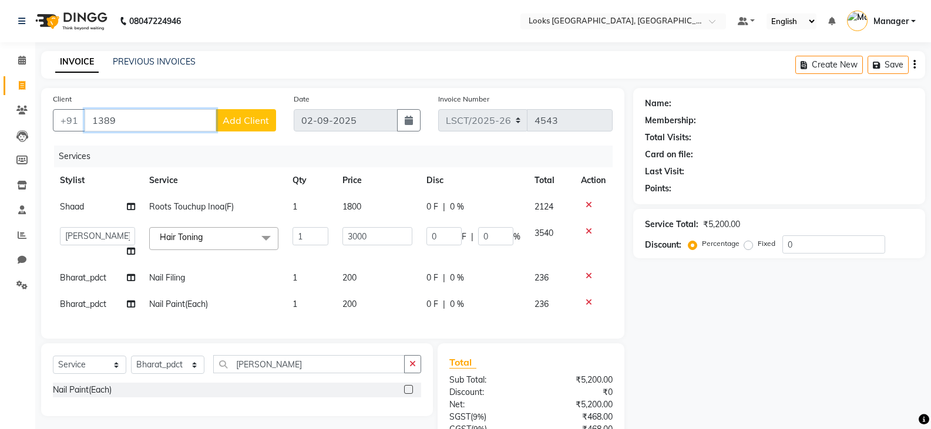
type input "13899"
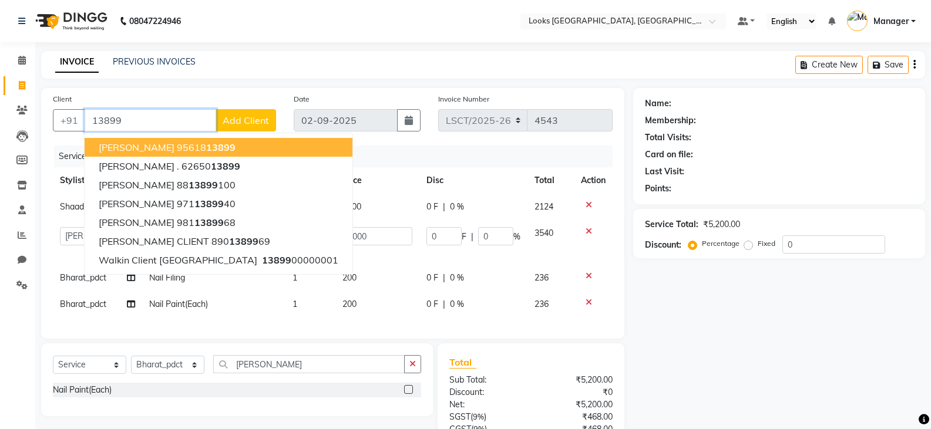
drag, startPoint x: 127, startPoint y: 120, endPoint x: 82, endPoint y: 120, distance: 45.2
click at [83, 120] on div "[PHONE_NUMBER] [PERSON_NAME] 95618 13899 [PERSON_NAME] . 62650 13899 [PERSON_NA…" at bounding box center [164, 120] width 223 height 22
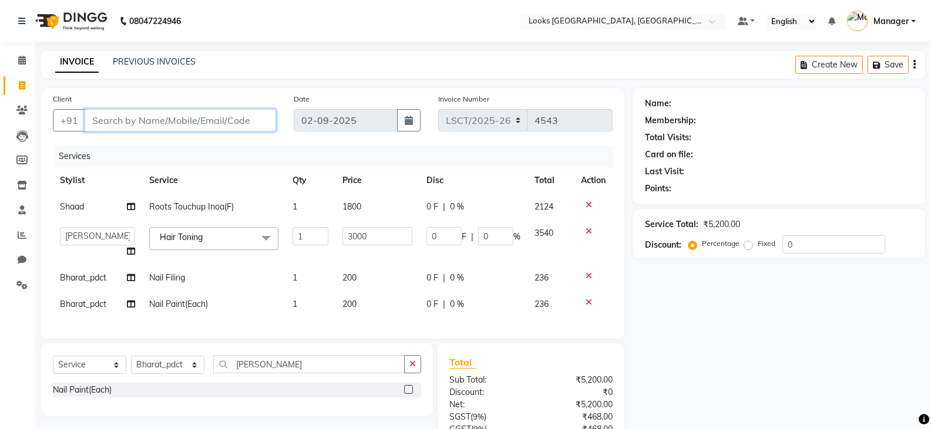
click at [163, 116] on input "Client" at bounding box center [181, 120] width 192 height 22
click at [202, 117] on input "Client" at bounding box center [181, 120] width 192 height 22
click at [159, 124] on input "Client" at bounding box center [181, 120] width 192 height 22
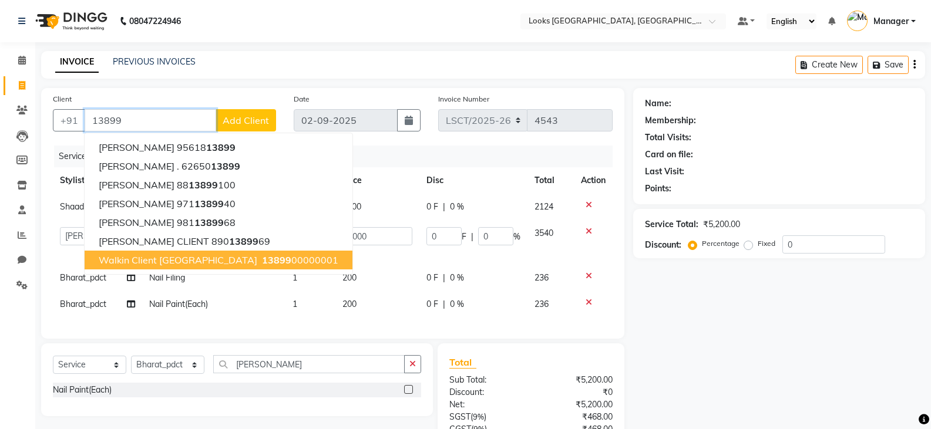
click at [260, 261] on ngb-highlight "13899 00000001" at bounding box center [299, 260] width 79 height 12
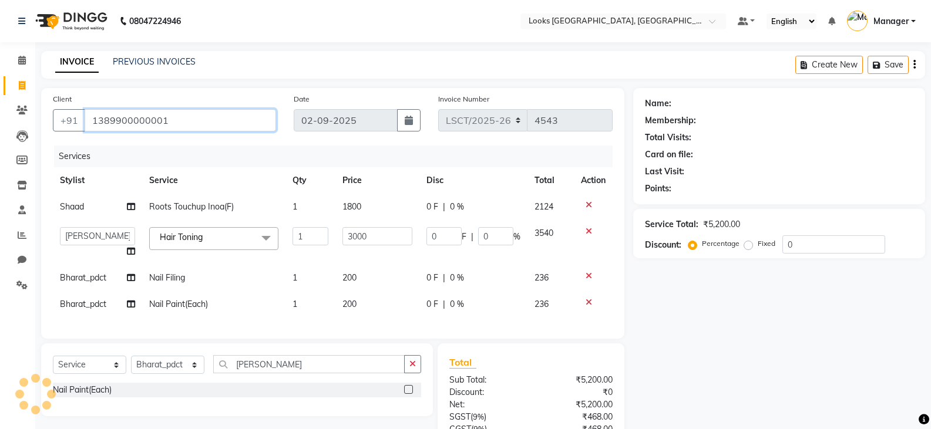
type input "1389900000001"
select select "1: Object"
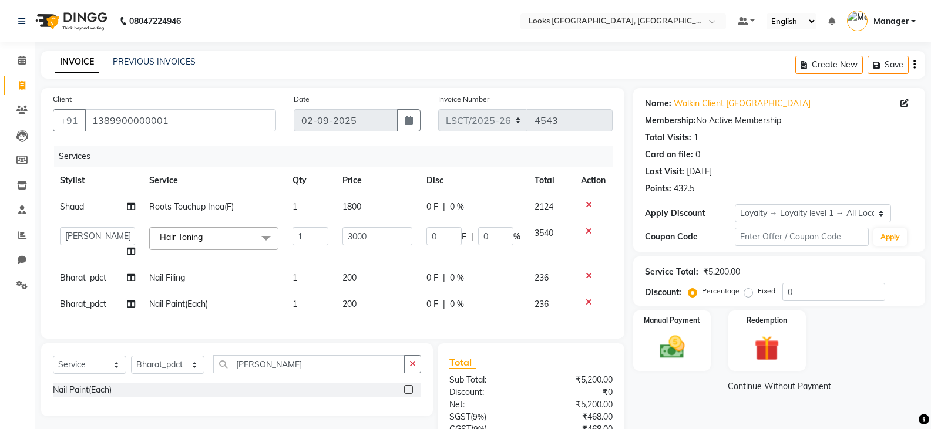
scroll to position [113, 0]
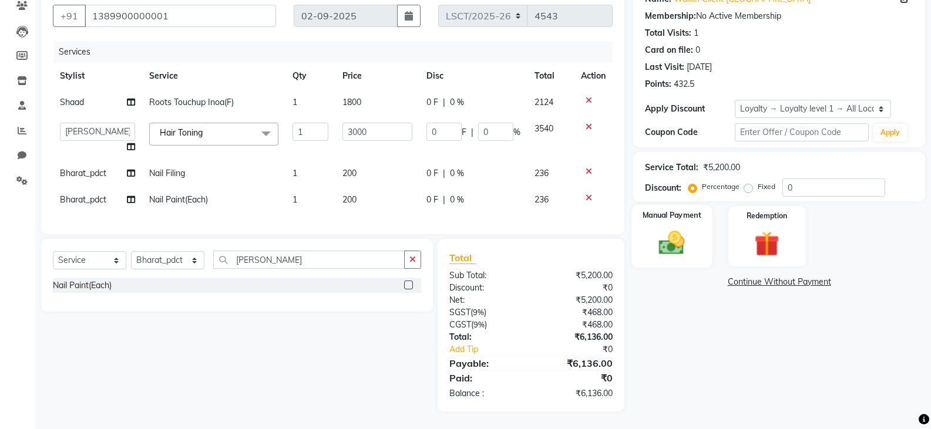
click at [677, 235] on img at bounding box center [672, 243] width 42 height 30
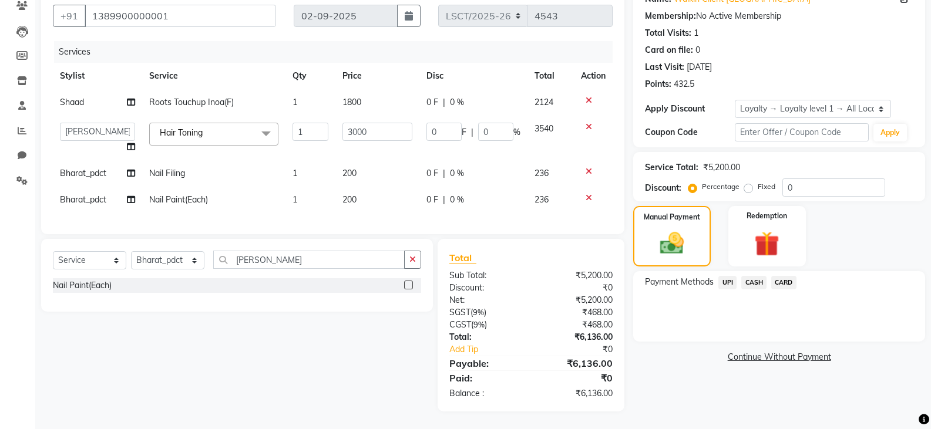
click at [756, 276] on span "CASH" at bounding box center [753, 283] width 25 height 14
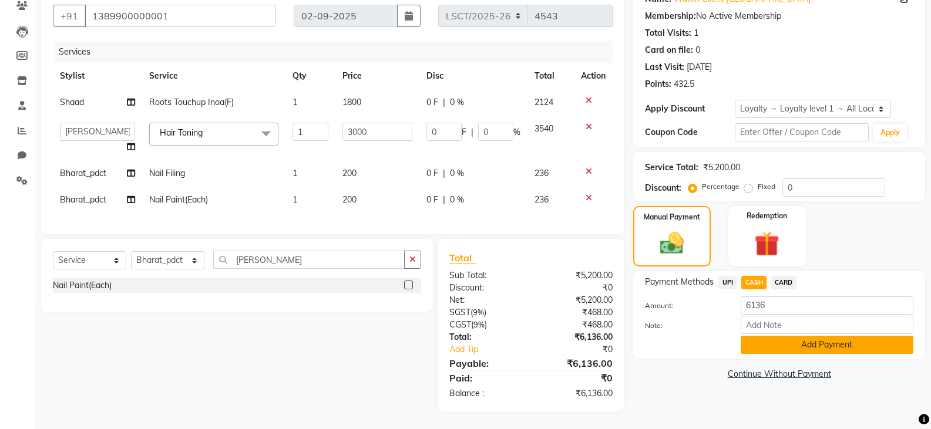
click at [809, 345] on button "Add Payment" at bounding box center [827, 345] width 173 height 18
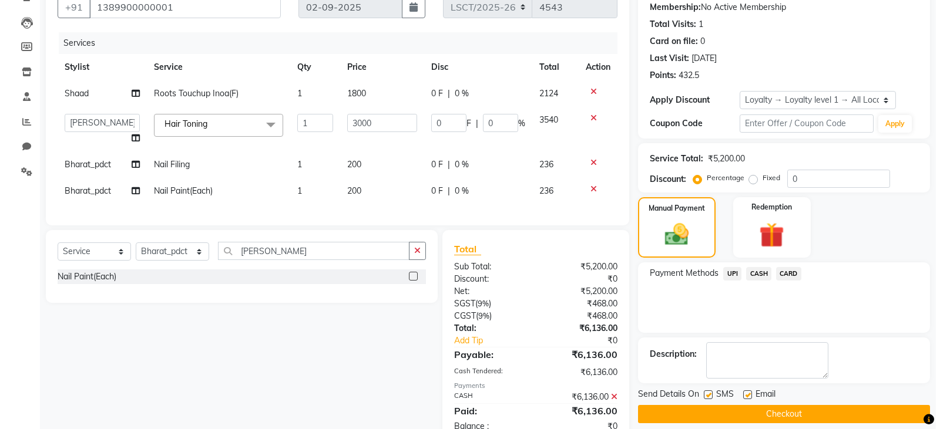
scroll to position [213, 0]
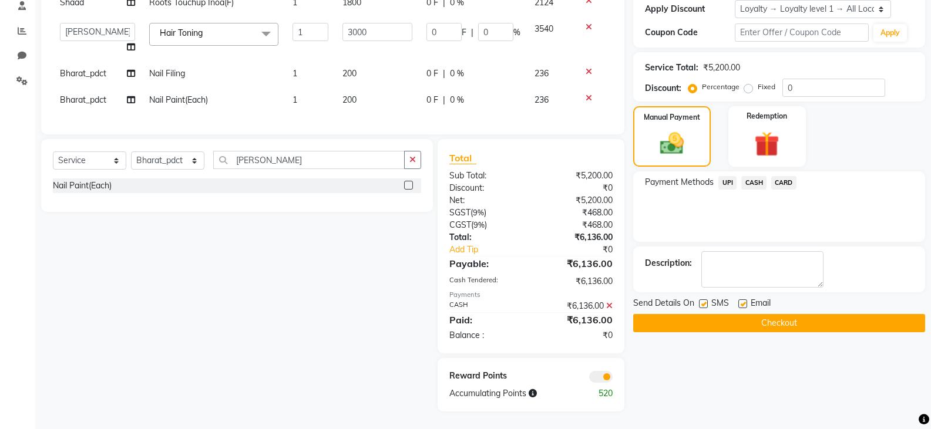
click at [603, 377] on span at bounding box center [601, 377] width 24 height 12
click at [613, 379] on input "checkbox" at bounding box center [613, 379] width 0 height 0
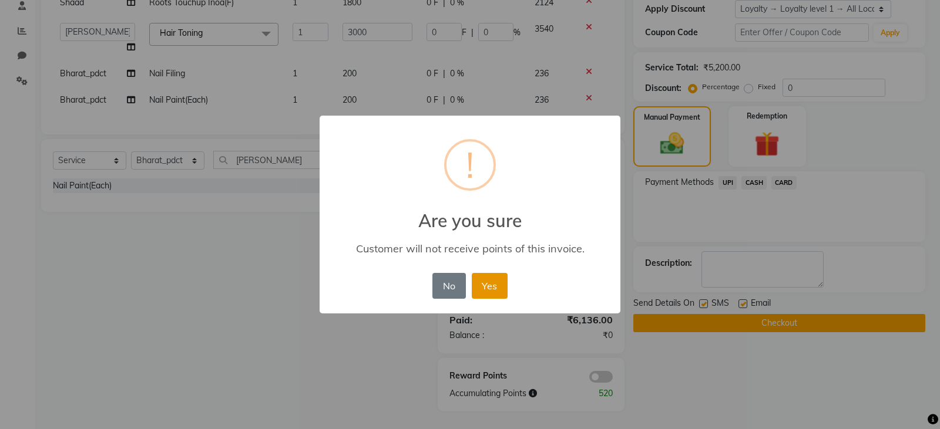
click at [491, 291] on button "Yes" at bounding box center [490, 286] width 36 height 26
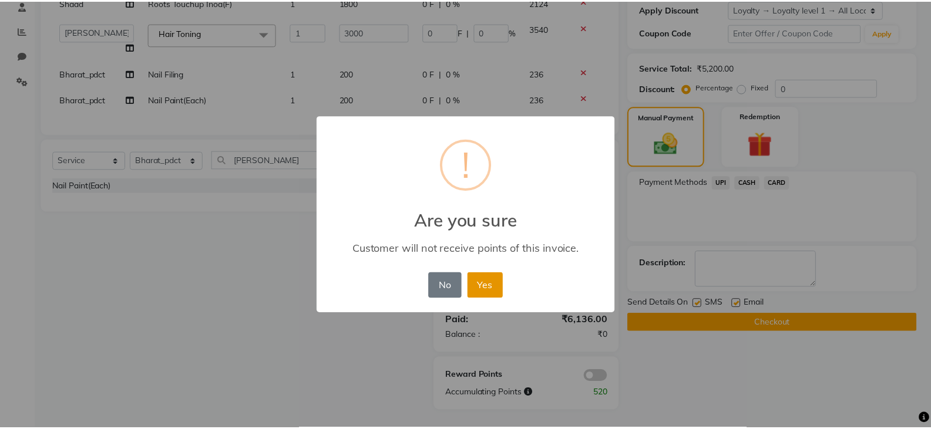
scroll to position [196, 0]
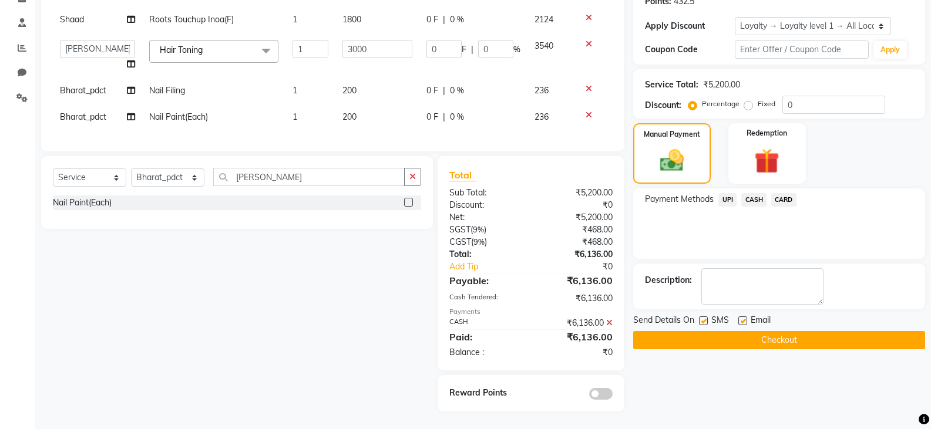
click at [703, 317] on label at bounding box center [703, 321] width 9 height 9
click at [703, 318] on input "checkbox" at bounding box center [703, 322] width 8 height 8
checkbox input "false"
click at [740, 317] on label at bounding box center [743, 321] width 9 height 9
click at [740, 318] on input "checkbox" at bounding box center [743, 322] width 8 height 8
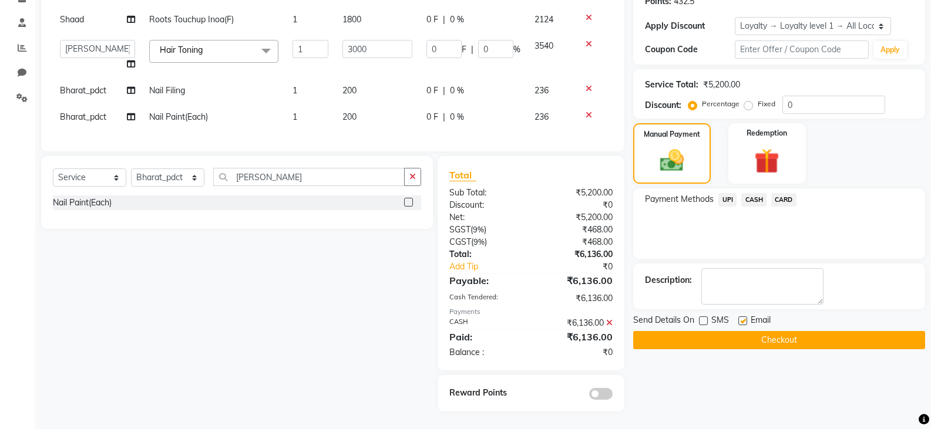
checkbox input "false"
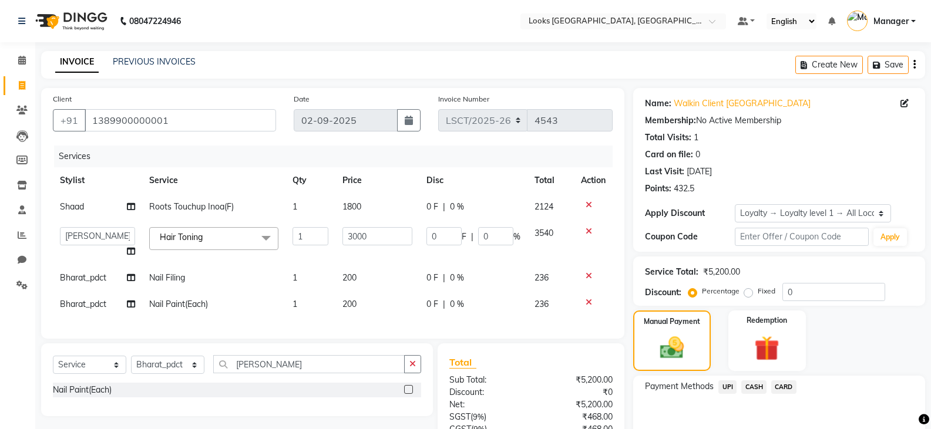
scroll to position [176, 0]
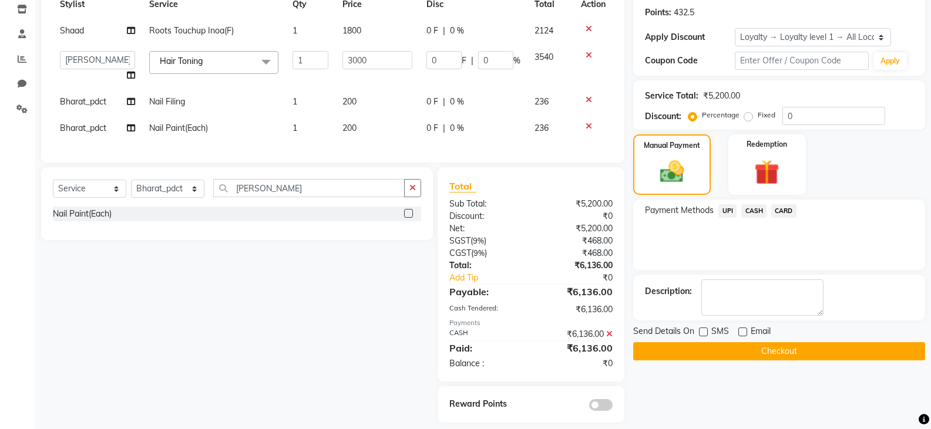
click at [784, 351] on button "Checkout" at bounding box center [779, 352] width 292 height 18
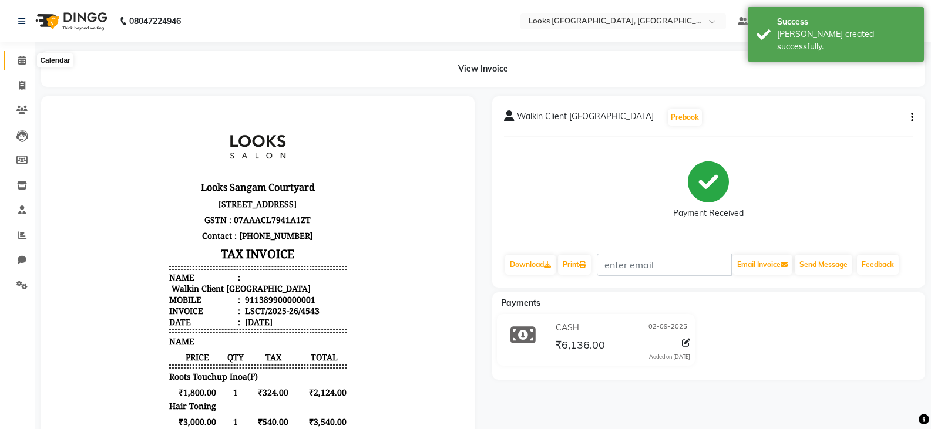
click at [19, 58] on icon at bounding box center [22, 60] width 8 height 9
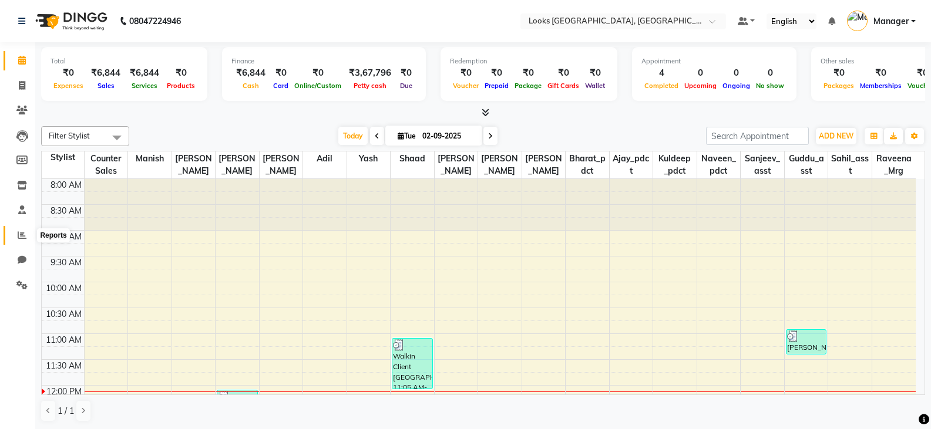
click at [25, 237] on icon at bounding box center [22, 235] width 9 height 9
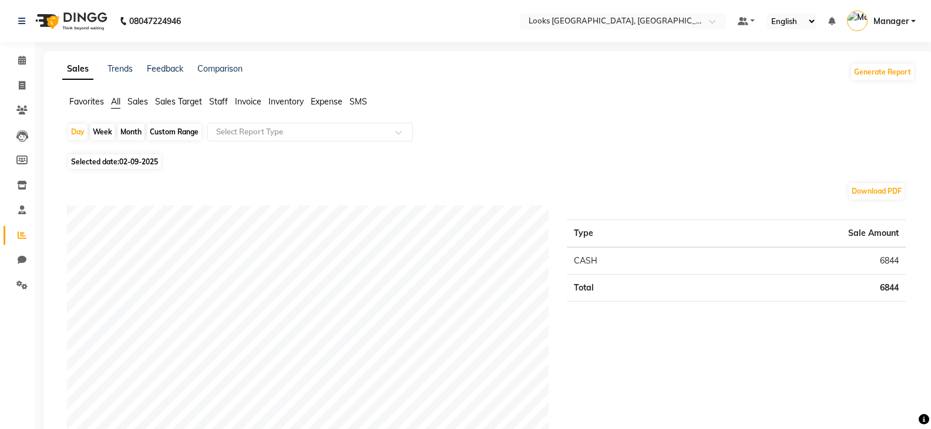
click at [98, 160] on span "Selected date: [DATE]" at bounding box center [114, 162] width 93 height 15
select select "9"
select select "2025"
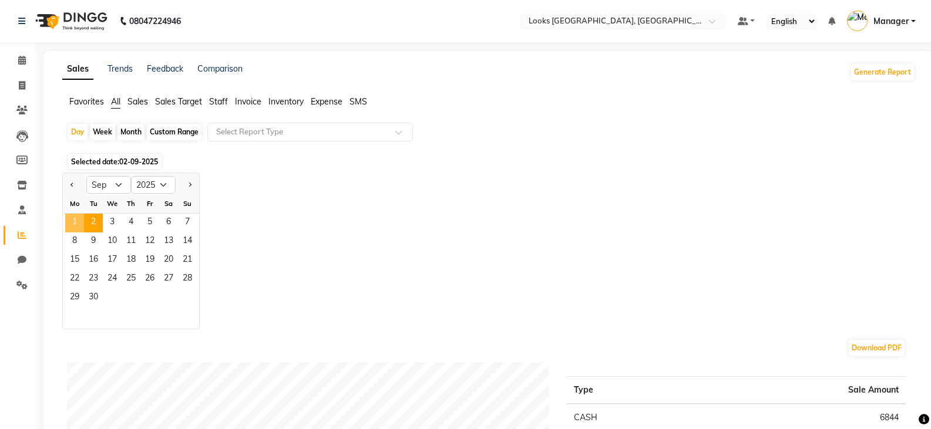
click at [74, 225] on span "1" at bounding box center [74, 223] width 19 height 19
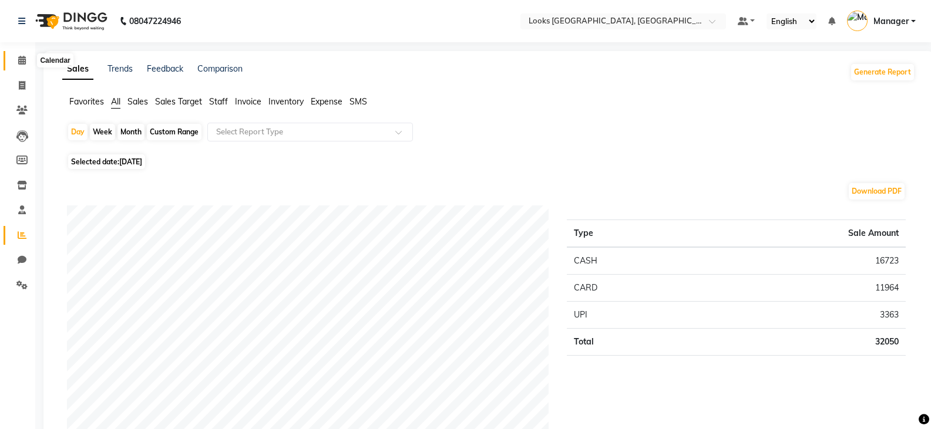
click at [20, 58] on icon at bounding box center [22, 60] width 8 height 9
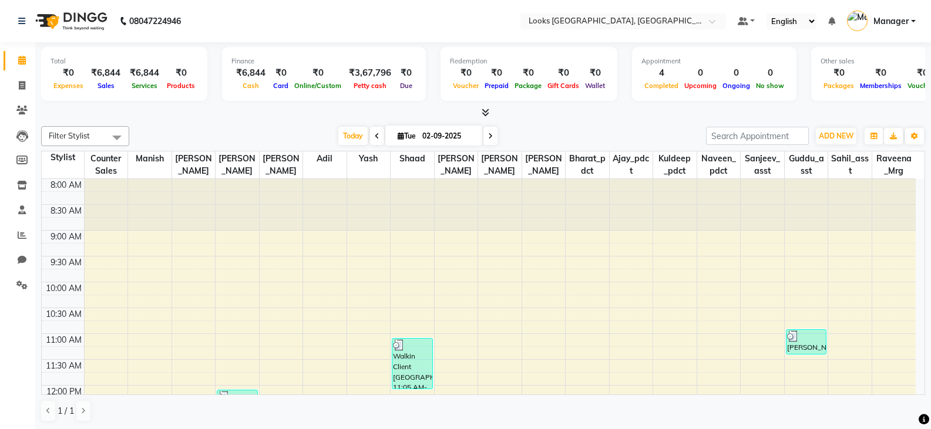
click at [33, 83] on li "Invoice" at bounding box center [17, 85] width 35 height 25
drag, startPoint x: 19, startPoint y: 88, endPoint x: 14, endPoint y: 261, distance: 173.4
click at [19, 88] on icon at bounding box center [22, 85] width 6 height 9
select select "service"
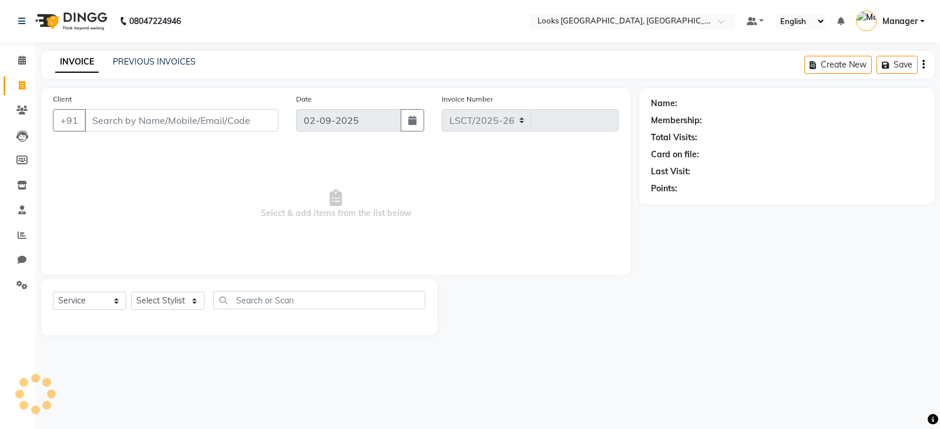
select select "8942"
type input "4544"
click at [85, 300] on select "Select Service Product Membership Package Voucher Prepaid Gift Card" at bounding box center [89, 301] width 73 height 18
select select "product"
click at [53, 292] on select "Select Service Product Membership Package Voucher Prepaid Gift Card" at bounding box center [89, 301] width 73 height 18
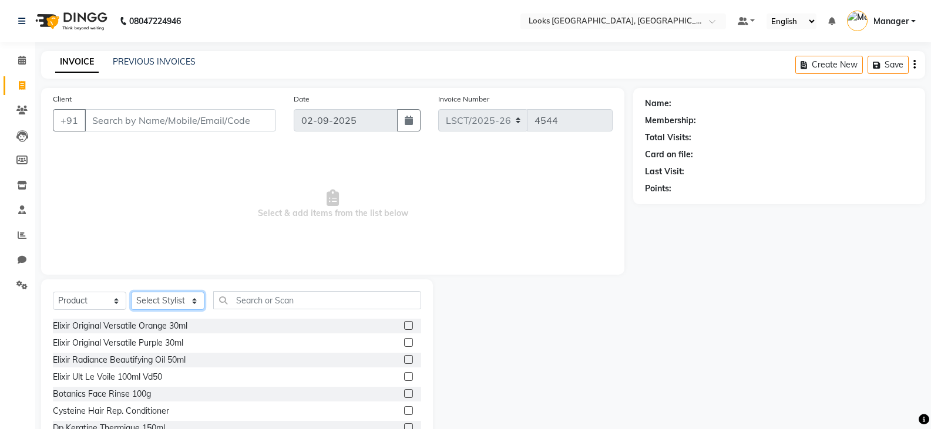
click at [187, 298] on select "Select Stylist [PERSON_NAME] Bharat_pdct Counter Sales [PERSON_NAME] guddu_asst…" at bounding box center [167, 301] width 73 height 18
select select "90409"
click at [131, 292] on select "Select Stylist [PERSON_NAME] Bharat_pdct Counter Sales [PERSON_NAME] guddu_asst…" at bounding box center [167, 301] width 73 height 18
click at [359, 299] on input "text" at bounding box center [317, 300] width 208 height 18
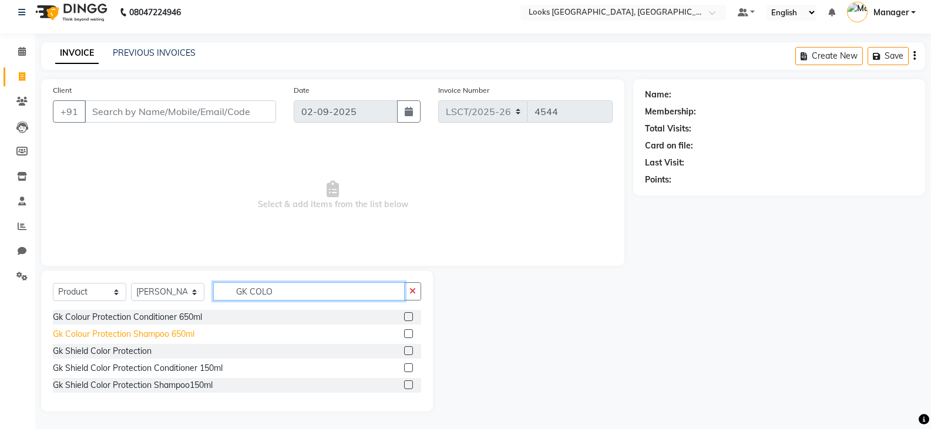
type input "GK COLO"
click at [146, 335] on div "Gk Colour Protection Shampoo 650ml" at bounding box center [124, 334] width 142 height 12
checkbox input "false"
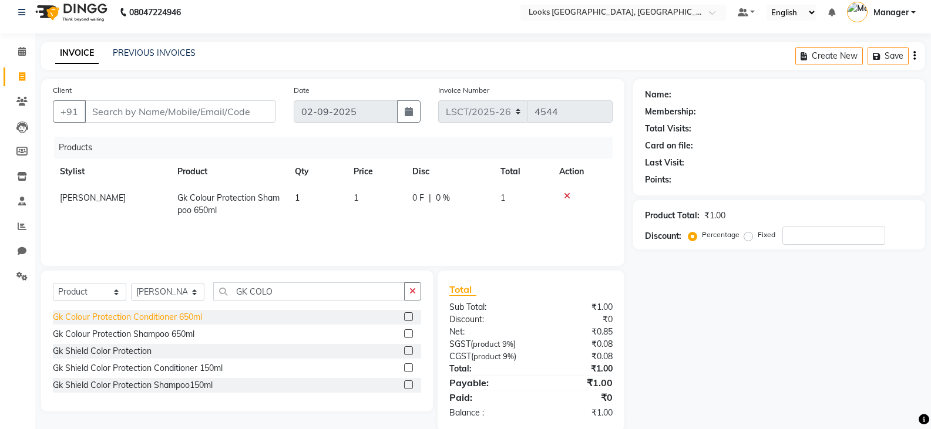
click at [149, 319] on div "Gk Colour Protection Conditioner 650ml" at bounding box center [127, 317] width 149 height 12
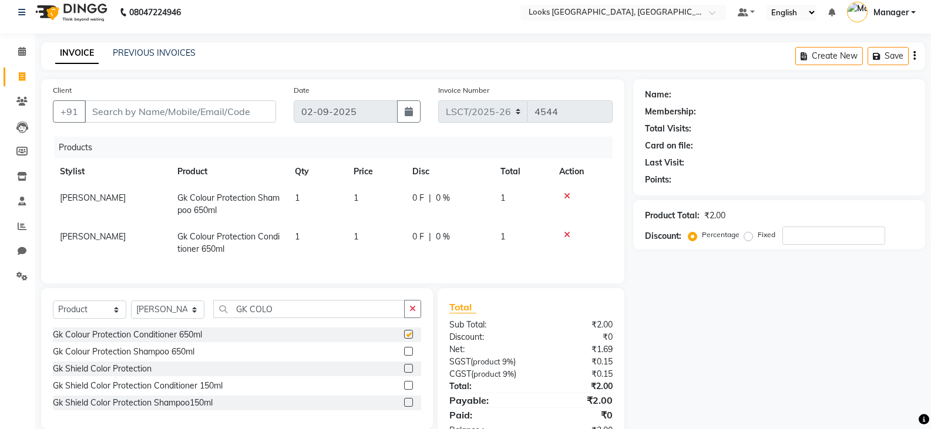
checkbox input "false"
click at [355, 196] on span "1" at bounding box center [356, 198] width 5 height 11
select select "90409"
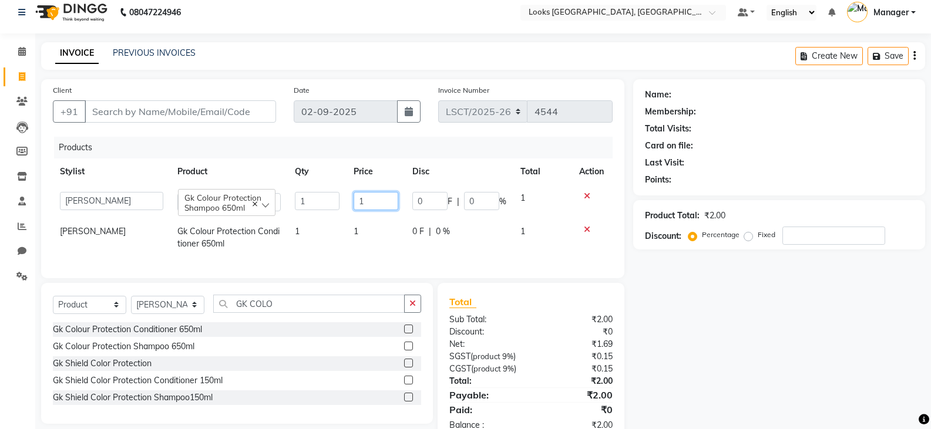
drag, startPoint x: 372, startPoint y: 201, endPoint x: 350, endPoint y: 207, distance: 23.2
click at [350, 207] on td "1" at bounding box center [376, 201] width 59 height 33
type input "2150"
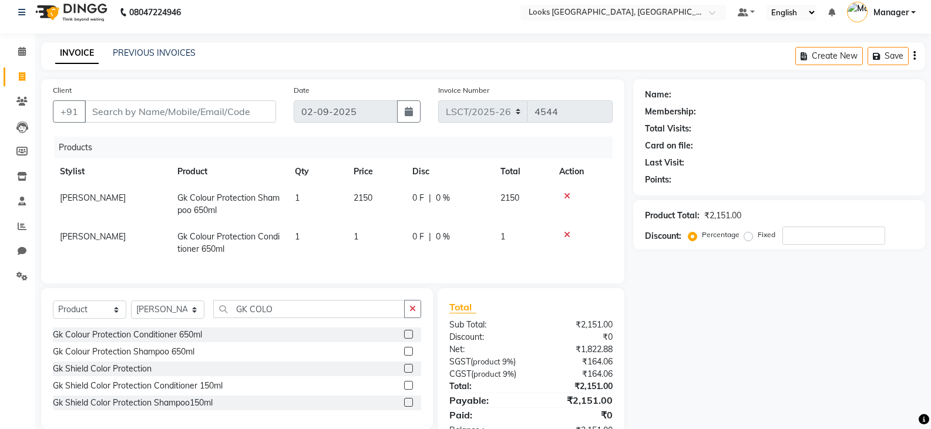
click at [351, 236] on td "1" at bounding box center [376, 243] width 59 height 39
select select "90409"
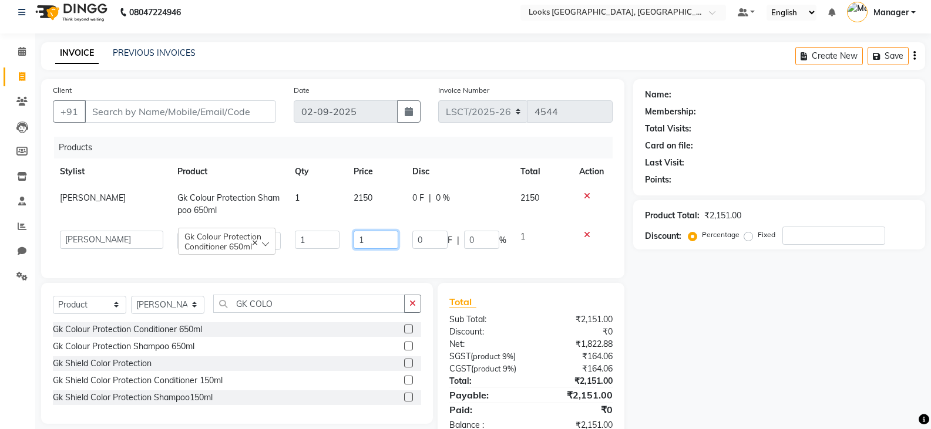
drag, startPoint x: 374, startPoint y: 236, endPoint x: 321, endPoint y: 247, distance: 54.0
click at [330, 245] on tr "[PERSON_NAME] Bharat_pdct Counter Sales [PERSON_NAME] guddu_asst [PERSON_NAME] …" at bounding box center [333, 240] width 560 height 33
type input "2150"
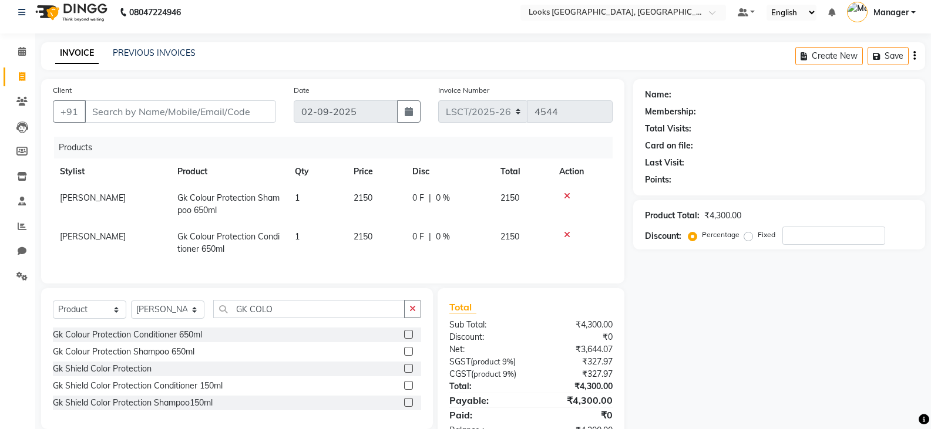
click at [741, 354] on div "Name: Membership: Total Visits: Card on file: Last Visit: Points: Product Total…" at bounding box center [783, 264] width 301 height 370
click at [27, 54] on span at bounding box center [22, 52] width 21 height 14
